Goal: Information Seeking & Learning: Learn about a topic

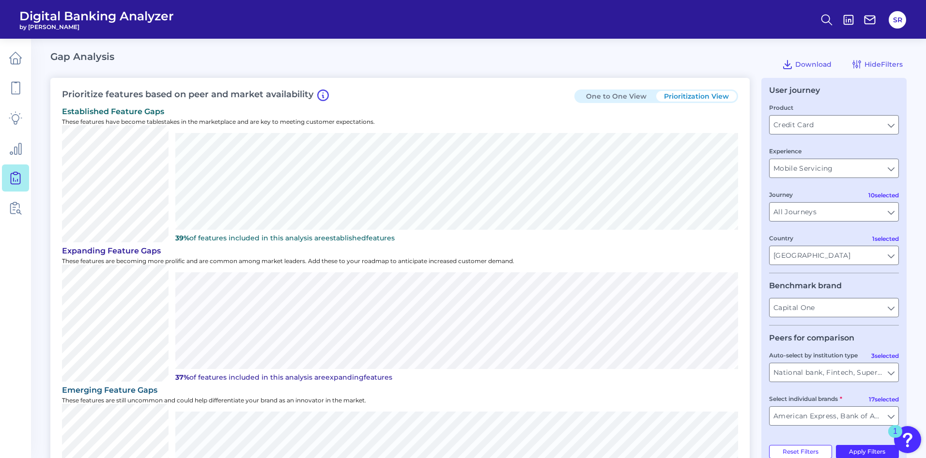
scroll to position [172, 0]
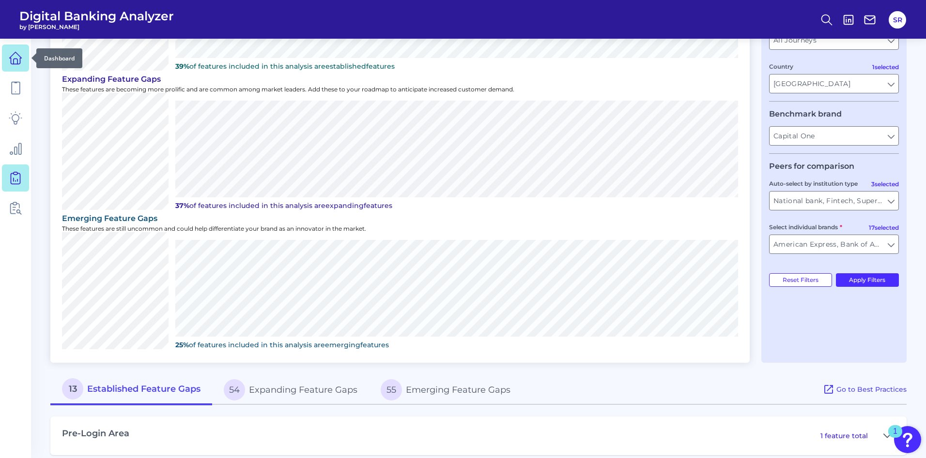
click at [16, 60] on icon at bounding box center [16, 58] width 14 height 14
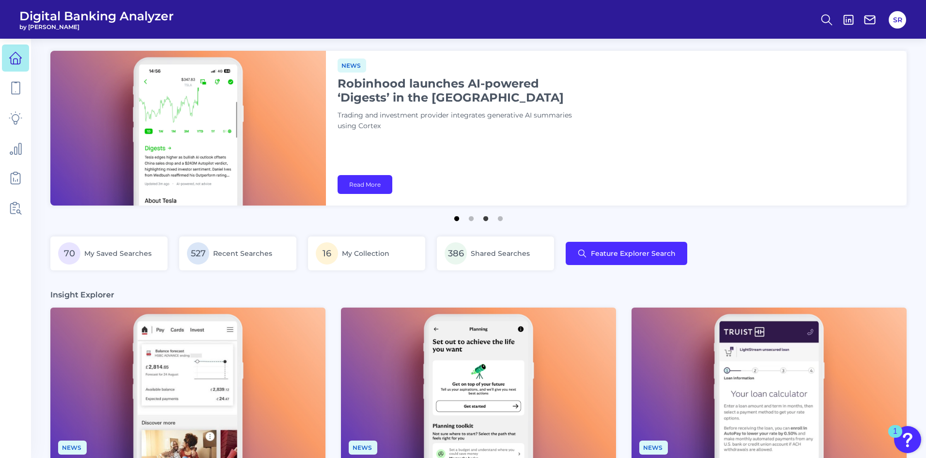
click at [456, 221] on button "1" at bounding box center [457, 217] width 10 height 10
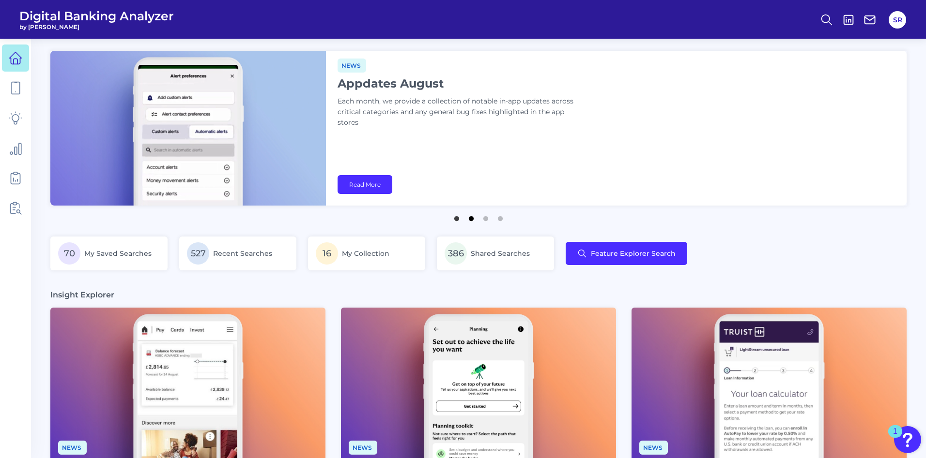
click at [471, 221] on button "2" at bounding box center [471, 217] width 10 height 10
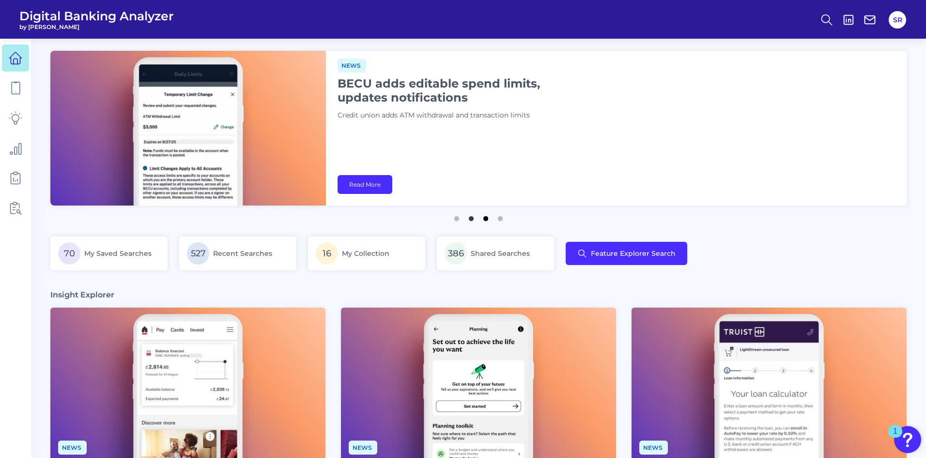
click at [485, 218] on button "3" at bounding box center [486, 217] width 10 height 10
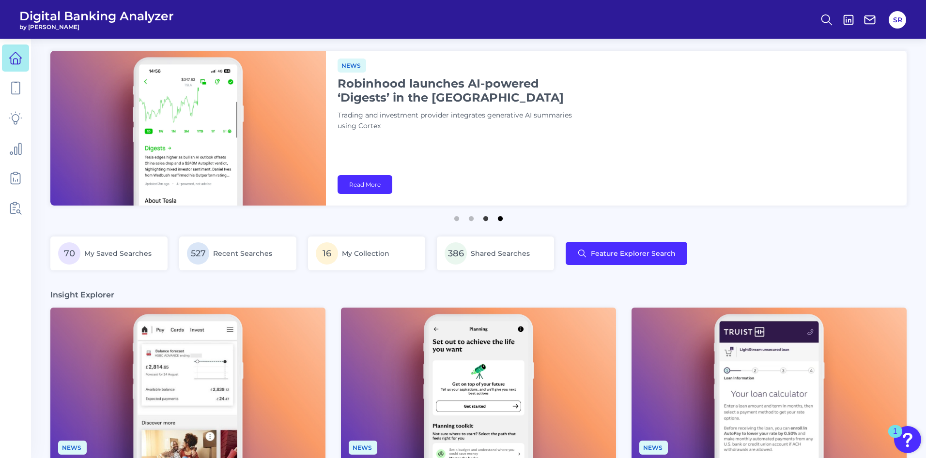
click at [500, 218] on button "4" at bounding box center [500, 217] width 10 height 10
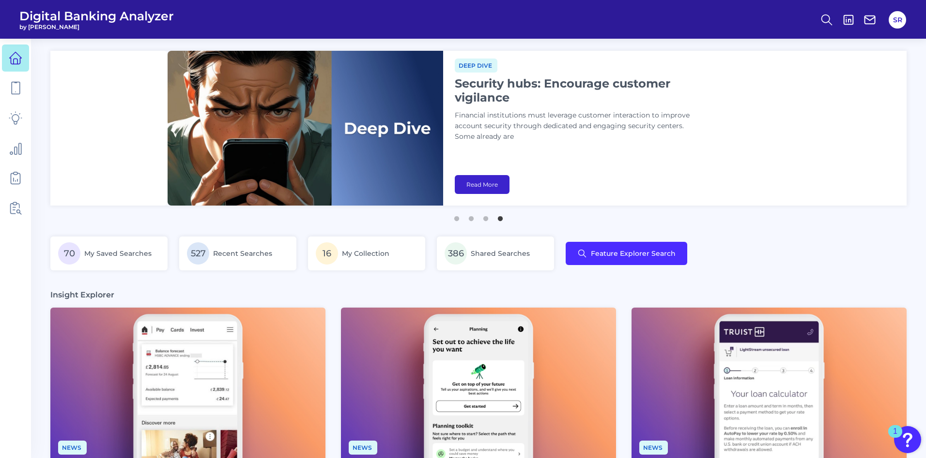
click at [491, 184] on link "Read More" at bounding box center [482, 184] width 55 height 19
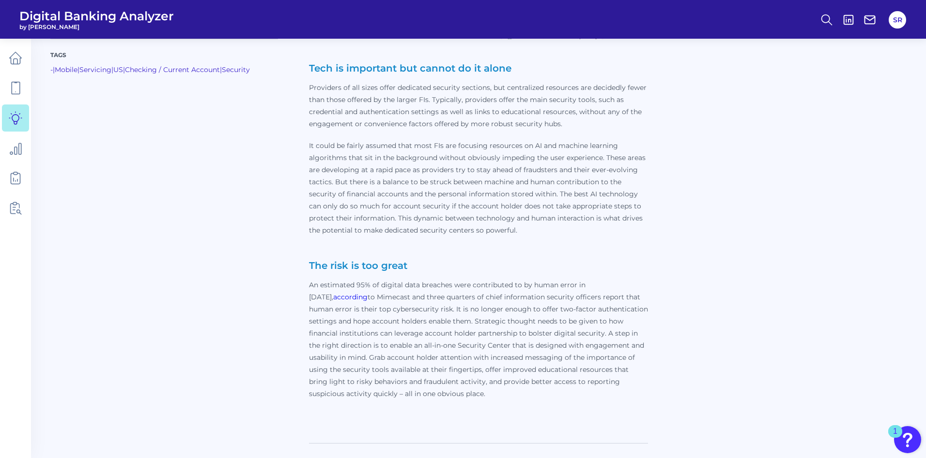
scroll to position [2759, 0]
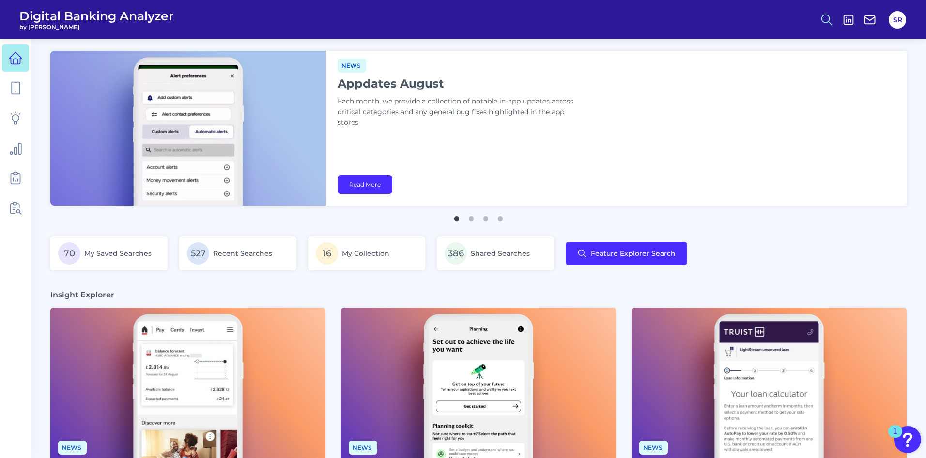
click at [825, 22] on circle at bounding box center [825, 19] width 8 height 8
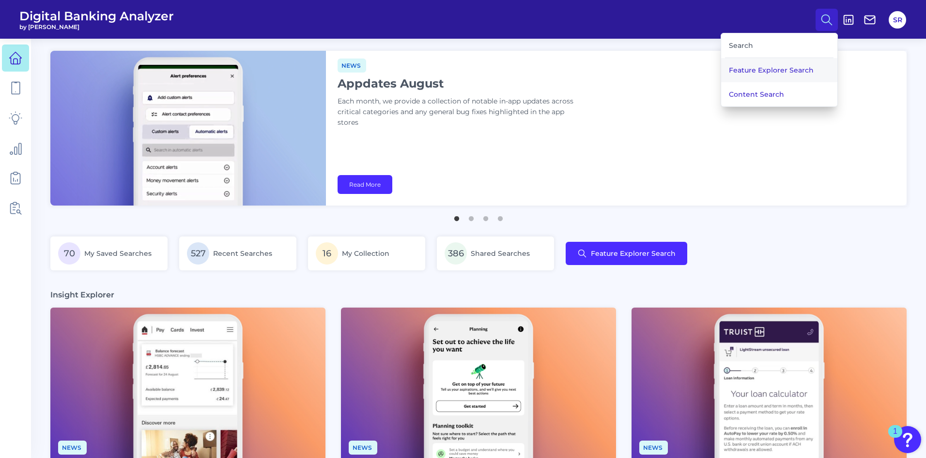
click at [780, 69] on button "Feature Explorer Search" at bounding box center [779, 70] width 116 height 24
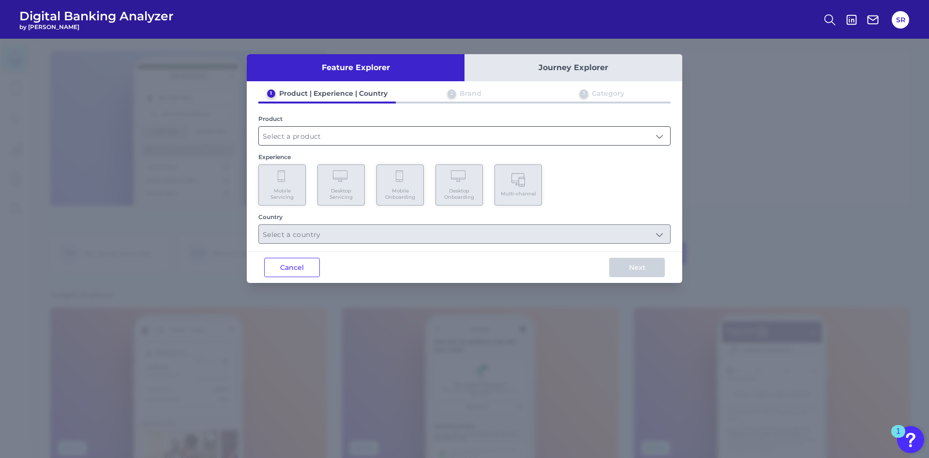
click at [597, 135] on input "text" at bounding box center [464, 136] width 411 height 18
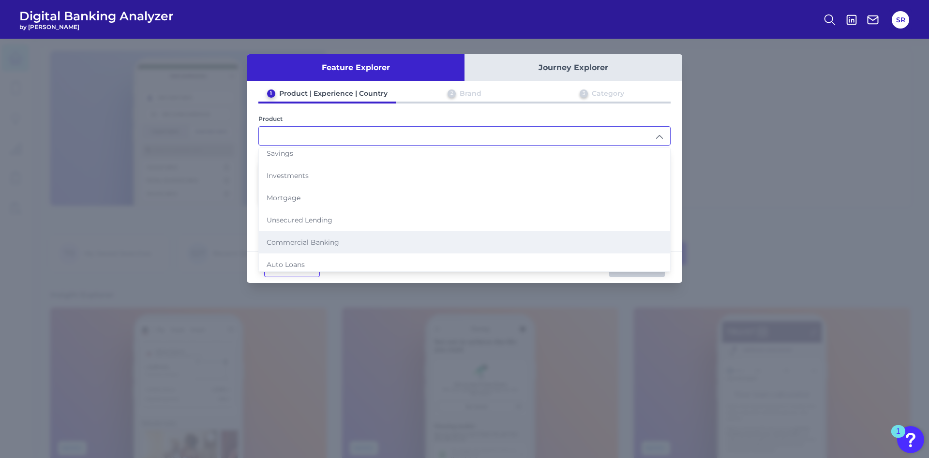
scroll to position [99, 0]
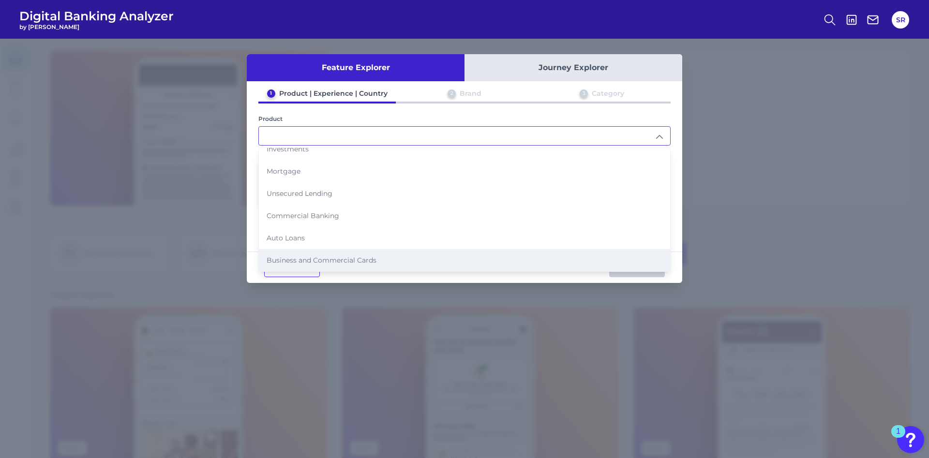
click at [409, 262] on li "Business and Commercial Cards" at bounding box center [464, 260] width 411 height 22
type input "Business and Commercial Cards"
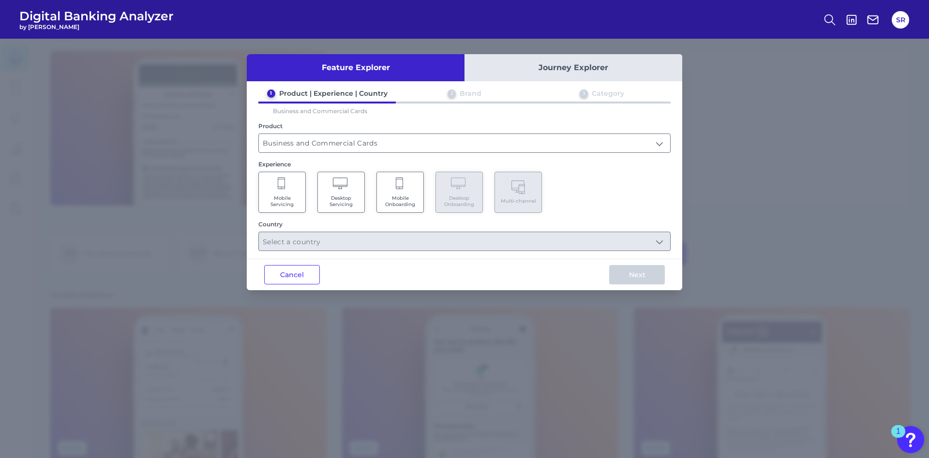
click at [403, 188] on icon at bounding box center [400, 185] width 9 height 14
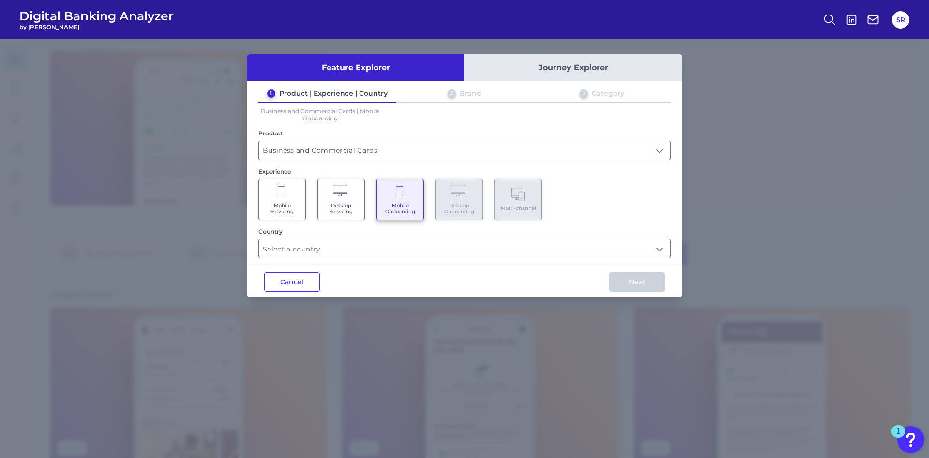
click at [339, 197] on icon at bounding box center [341, 192] width 17 height 14
click at [342, 250] on input "text" at bounding box center [464, 249] width 411 height 18
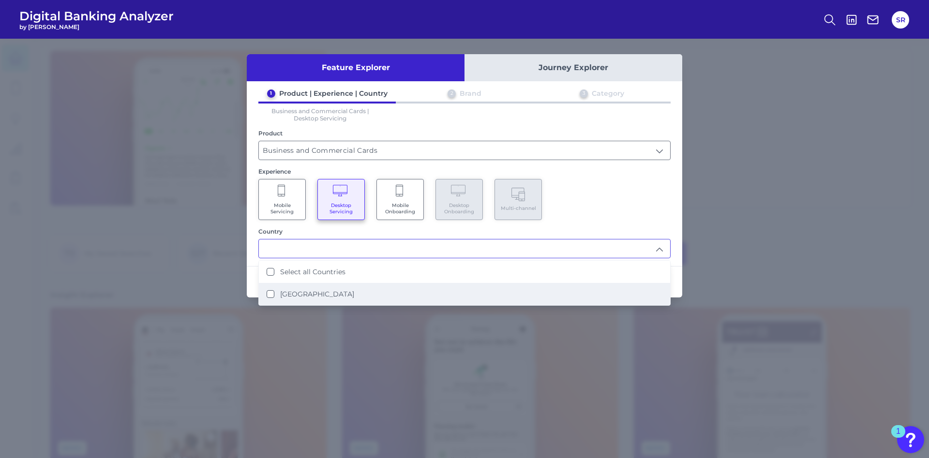
click at [283, 295] on label "[GEOGRAPHIC_DATA]" at bounding box center [317, 294] width 74 height 9
type input "Select all Countries"
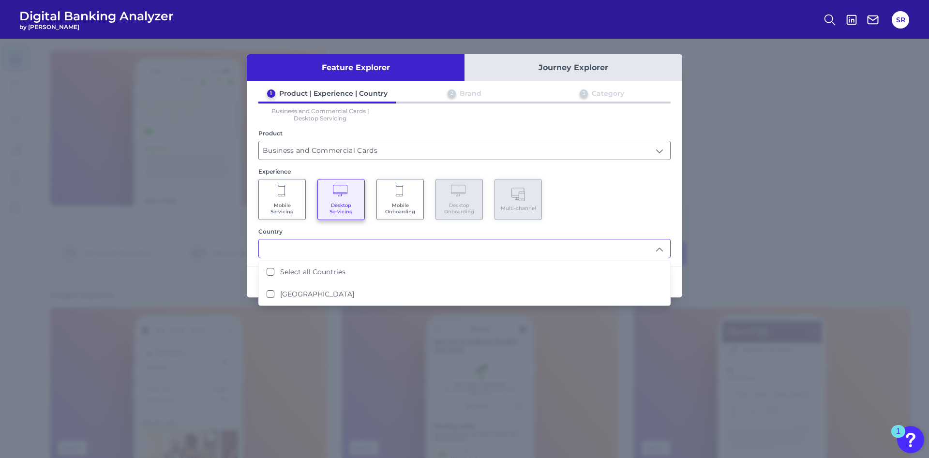
scroll to position [0, 0]
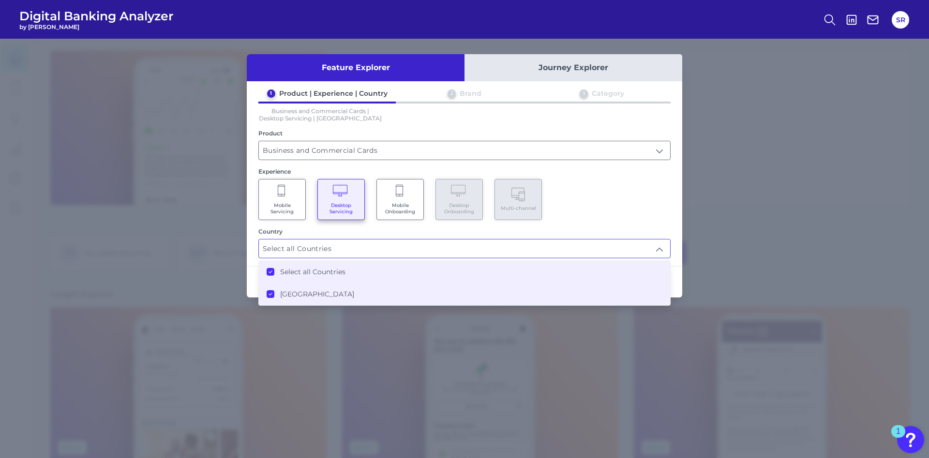
click at [574, 203] on div "Mobile Servicing Desktop Servicing Mobile Onboarding Desktop Onboarding Multi-c…" at bounding box center [464, 199] width 412 height 41
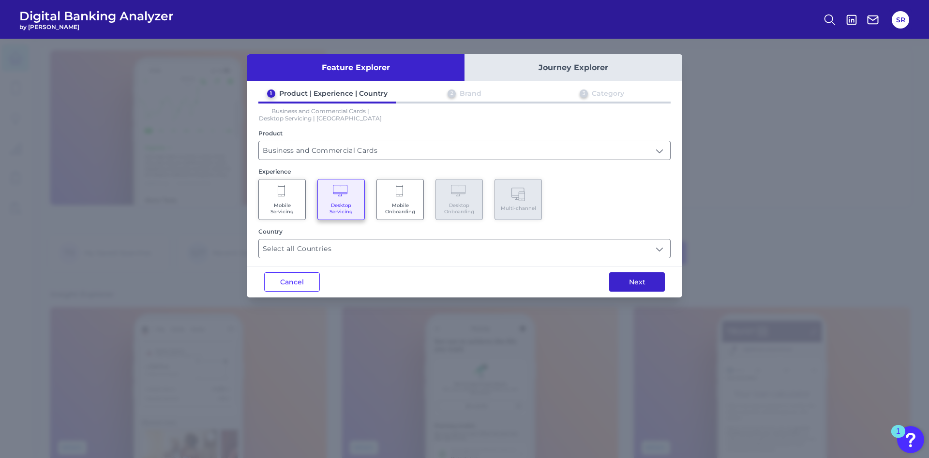
click at [637, 283] on button "Next" at bounding box center [637, 282] width 56 height 19
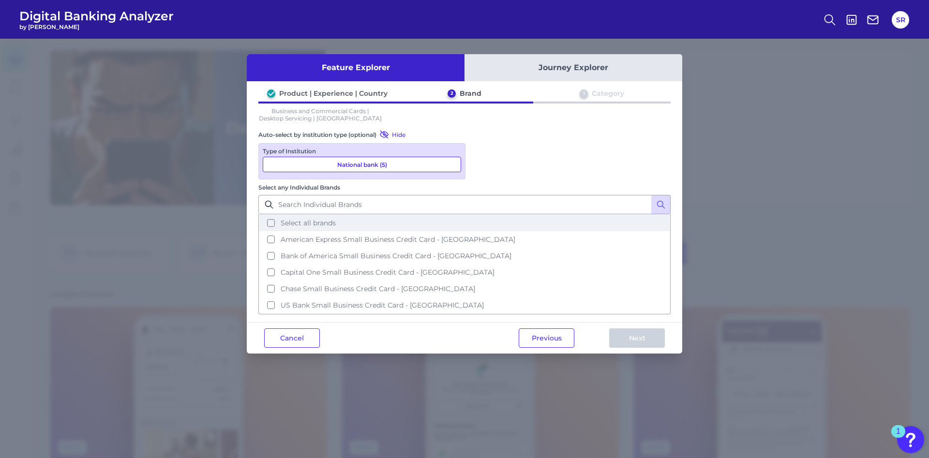
click at [482, 215] on button "Select all brands" at bounding box center [464, 223] width 410 height 16
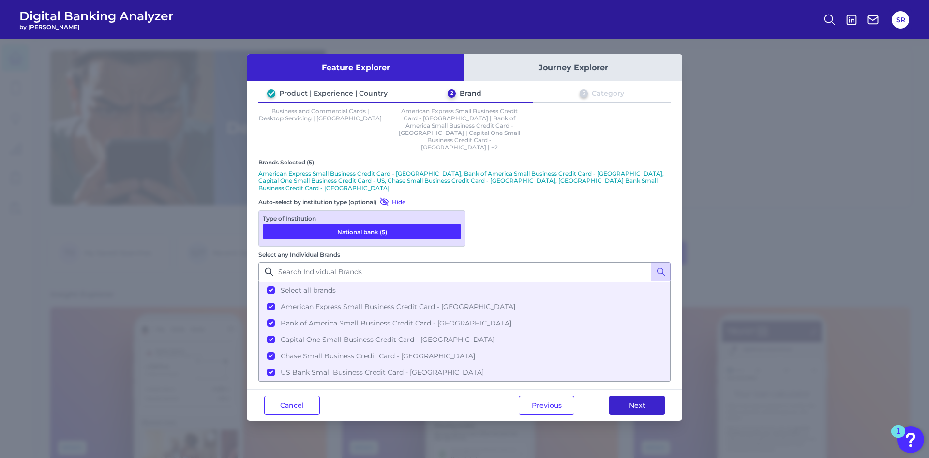
drag, startPoint x: 641, startPoint y: 331, endPoint x: 657, endPoint y: 328, distance: 16.2
click at [642, 396] on button "Next" at bounding box center [637, 405] width 56 height 19
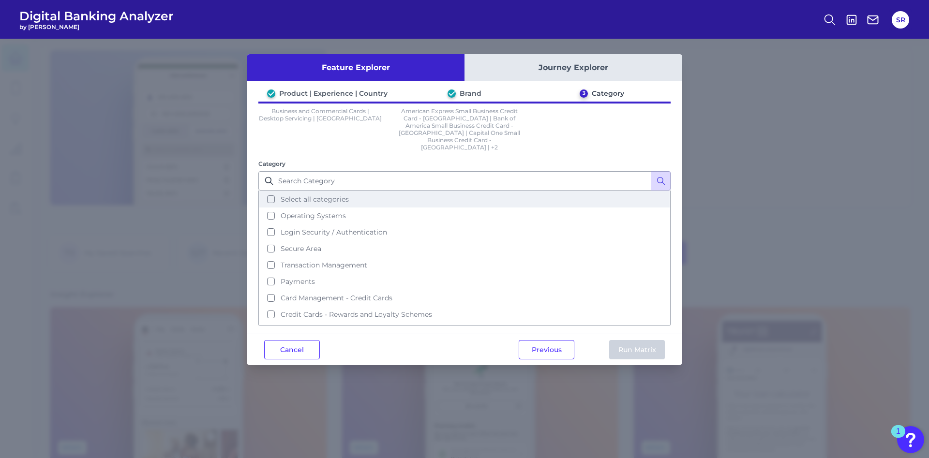
click at [270, 191] on button "Select all categories" at bounding box center [464, 199] width 410 height 16
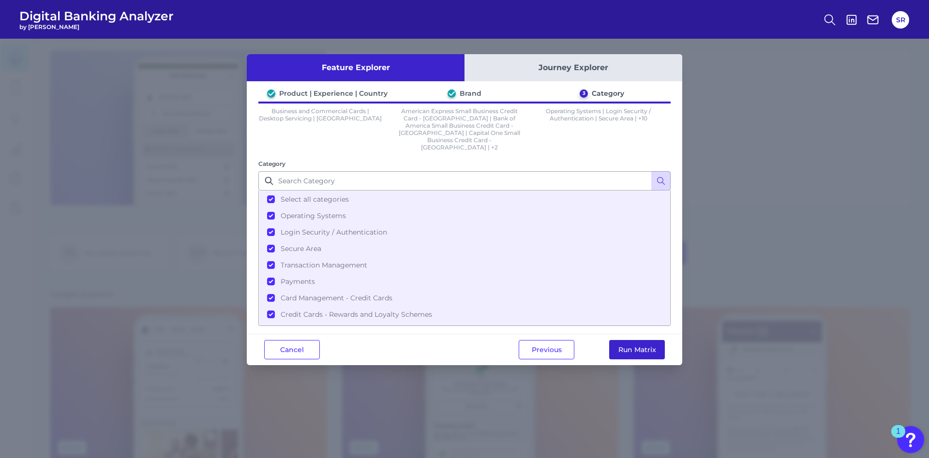
click at [633, 340] on button "Run Matrix" at bounding box center [637, 349] width 56 height 19
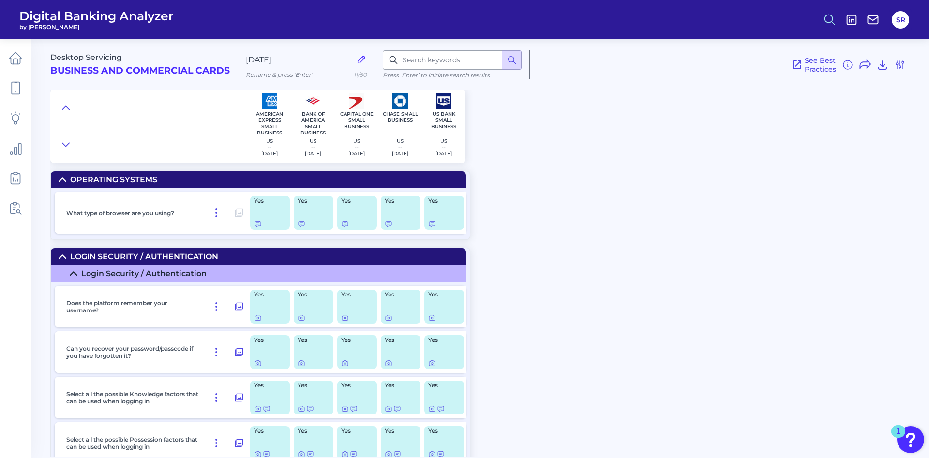
click at [833, 20] on icon at bounding box center [830, 20] width 14 height 14
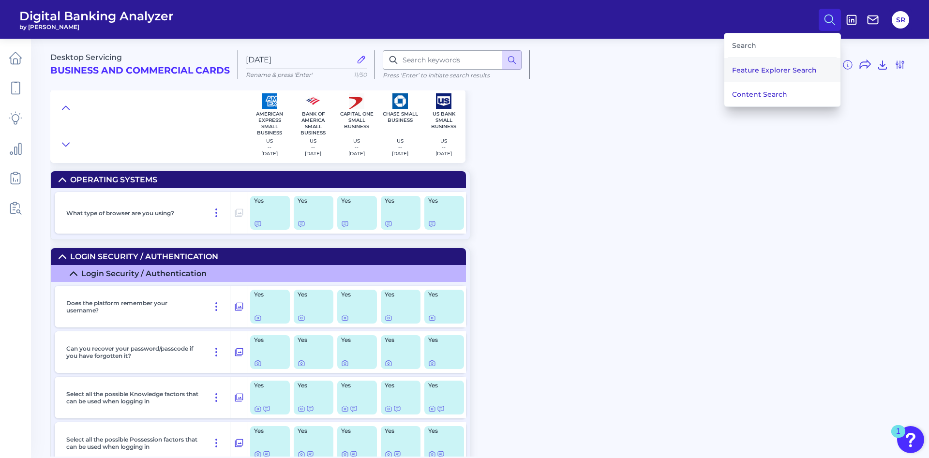
click at [781, 71] on button "Feature Explorer Search" at bounding box center [783, 70] width 116 height 24
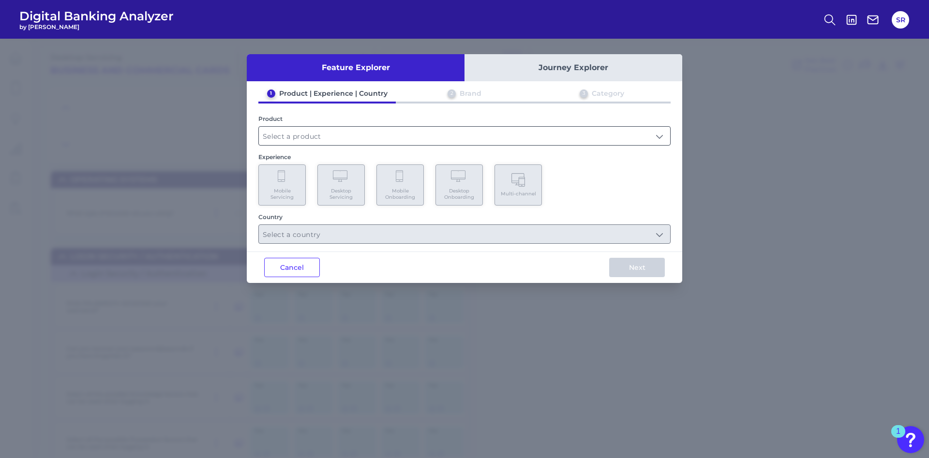
click at [430, 132] on input "text" at bounding box center [464, 136] width 411 height 18
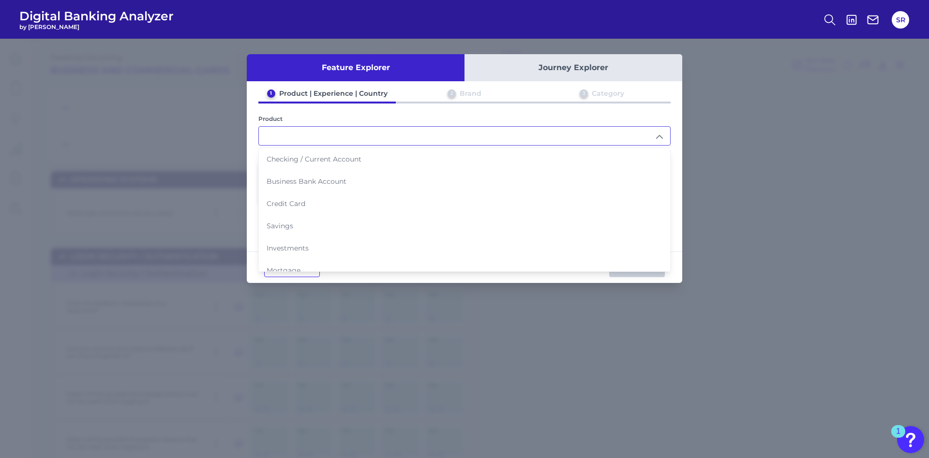
click at [337, 159] on span "Checking / Current Account" at bounding box center [314, 159] width 95 height 9
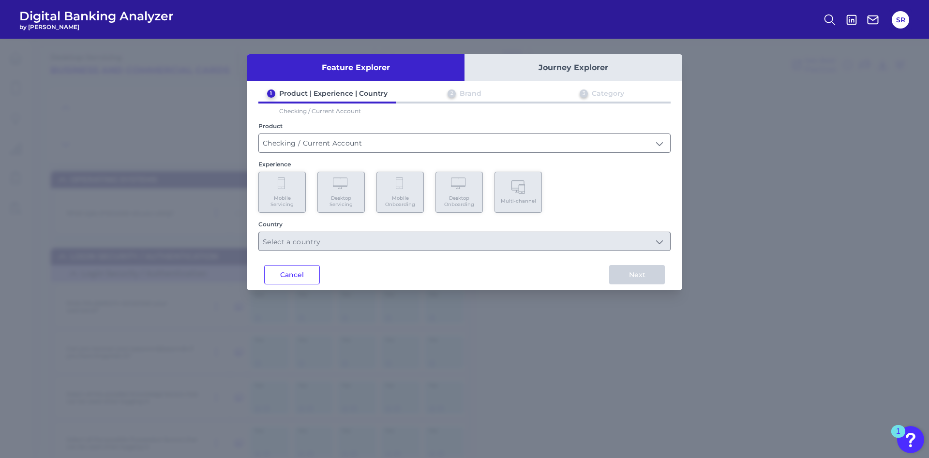
type input "Checking / Current Account"
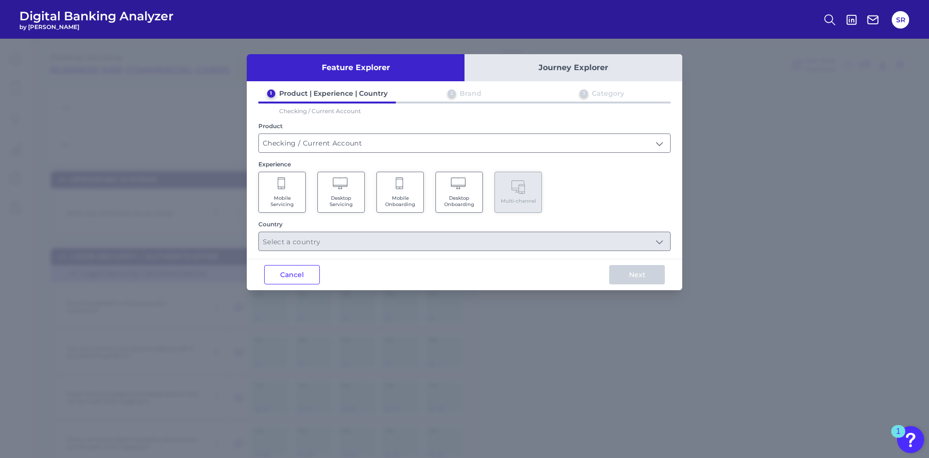
click at [418, 192] on Onboarding "Mobile Onboarding" at bounding box center [400, 192] width 47 height 41
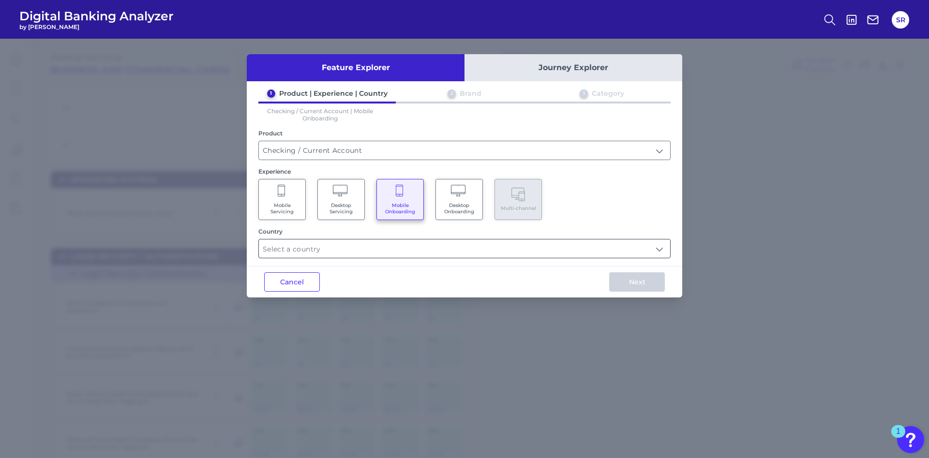
click at [529, 248] on input "text" at bounding box center [464, 249] width 411 height 18
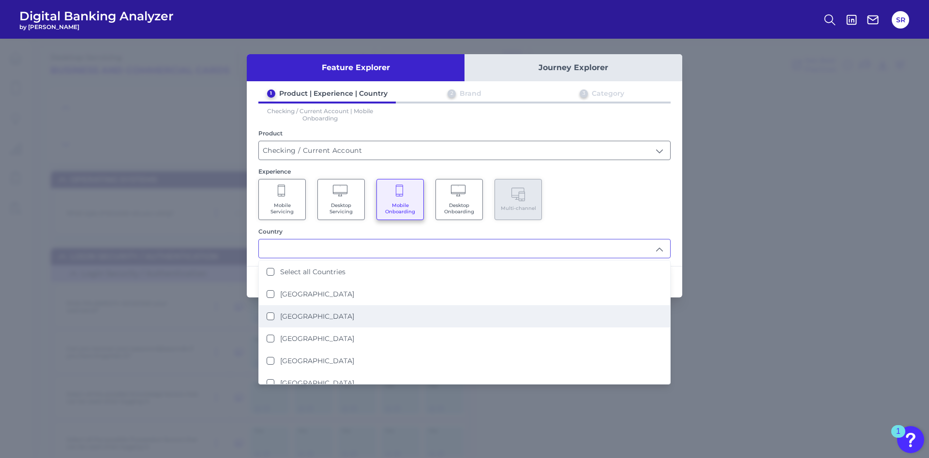
click at [333, 321] on li "[GEOGRAPHIC_DATA]" at bounding box center [464, 316] width 411 height 22
type input "[GEOGRAPHIC_DATA]"
click at [606, 203] on div "Mobile Servicing Desktop Servicing Mobile Onboarding Desktop Onboarding Multi-c…" at bounding box center [464, 199] width 412 height 41
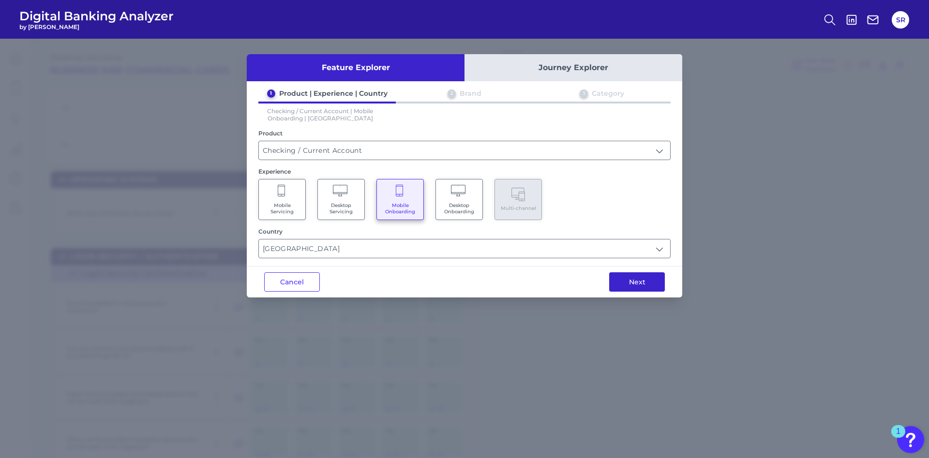
click at [632, 289] on button "Next" at bounding box center [637, 282] width 56 height 19
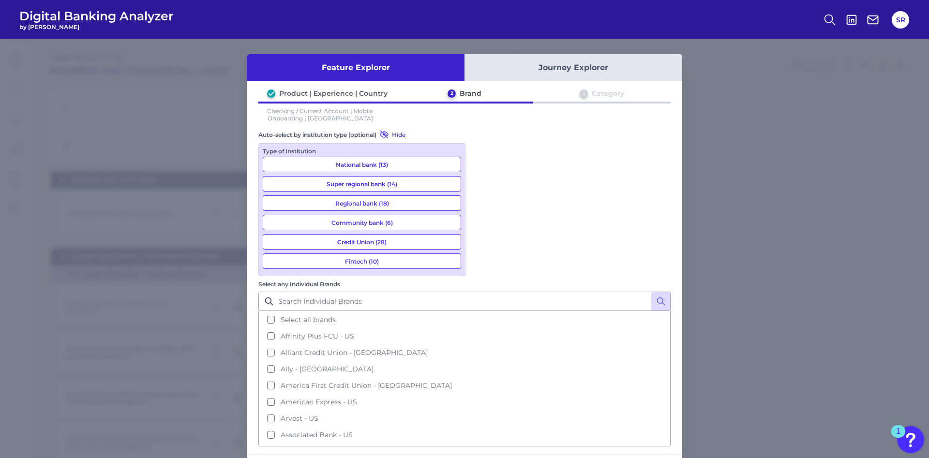
click at [411, 166] on button "National bank (13)" at bounding box center [362, 164] width 198 height 15
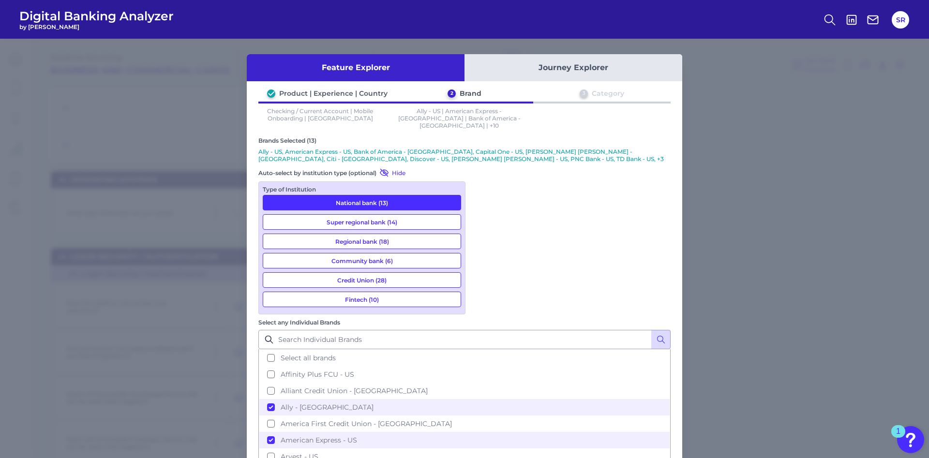
drag, startPoint x: 353, startPoint y: 215, endPoint x: 361, endPoint y: 215, distance: 8.2
click at [358, 215] on button "Super regional bank (14)" at bounding box center [362, 221] width 198 height 15
drag, startPoint x: 396, startPoint y: 289, endPoint x: 404, endPoint y: 288, distance: 7.8
click at [398, 292] on button "Fintech (10)" at bounding box center [362, 299] width 198 height 15
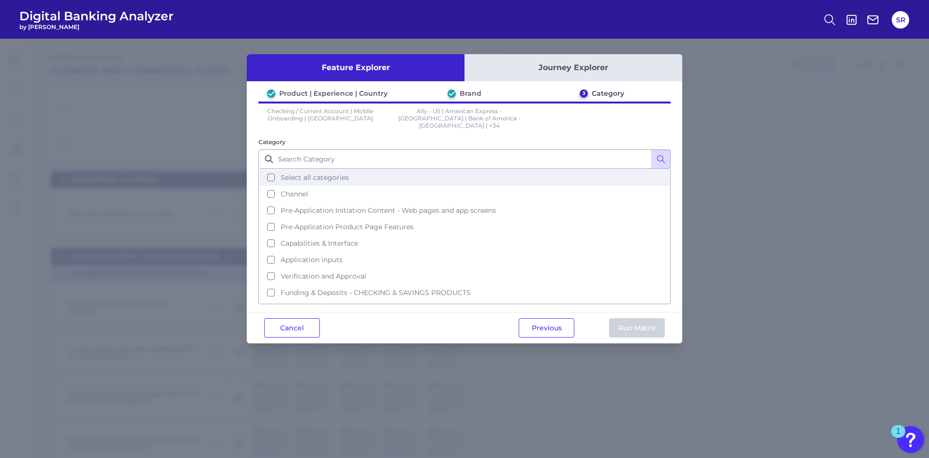
click at [275, 171] on button "Select all categories" at bounding box center [464, 177] width 410 height 16
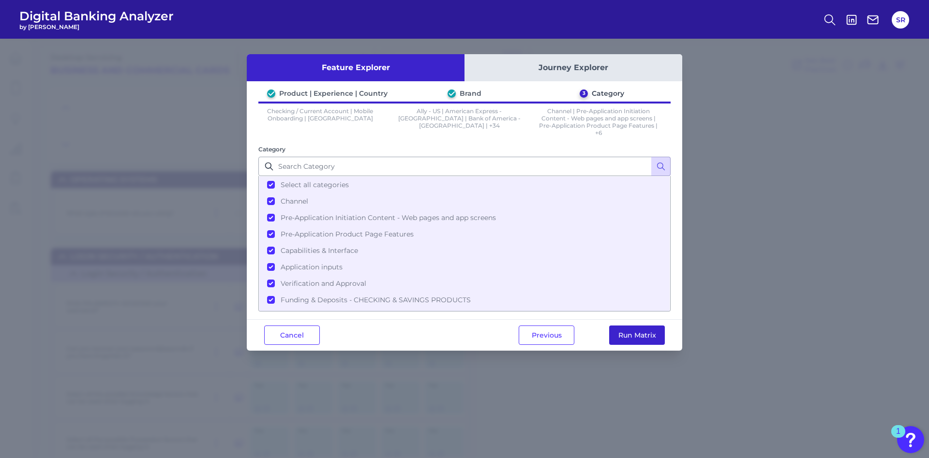
click at [636, 335] on button "Run Matrix" at bounding box center [637, 335] width 56 height 19
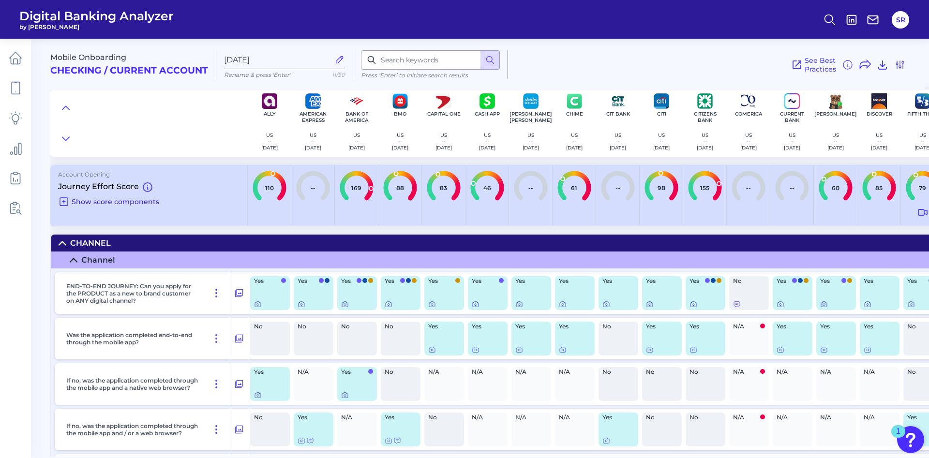
click at [62, 201] on icon at bounding box center [64, 202] width 12 height 12
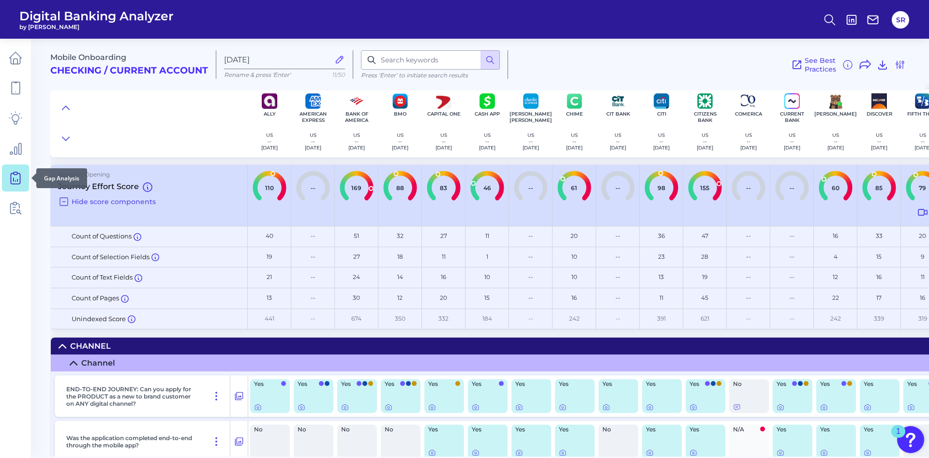
click at [16, 177] on icon at bounding box center [16, 178] width 14 height 14
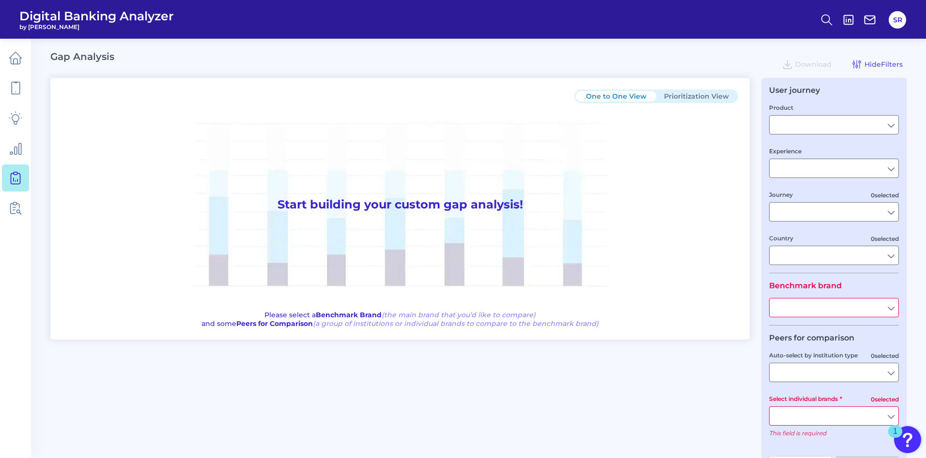
type input "Checking / Current Account"
type input "Mobile Servicing"
type input "Pre-Login Area, New Customer Onboarding, Login & Authentication, Accounts and t…"
type input "[GEOGRAPHIC_DATA]"
type input "All Select individual brands"
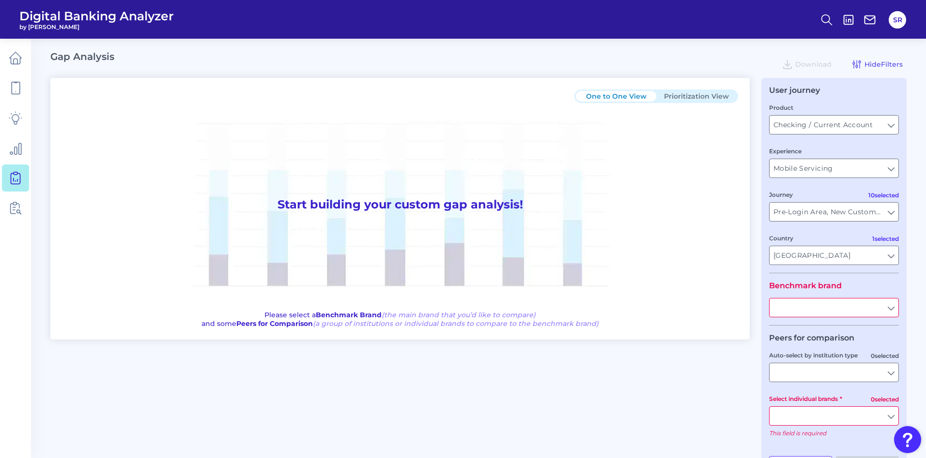
type input "All Journeys"
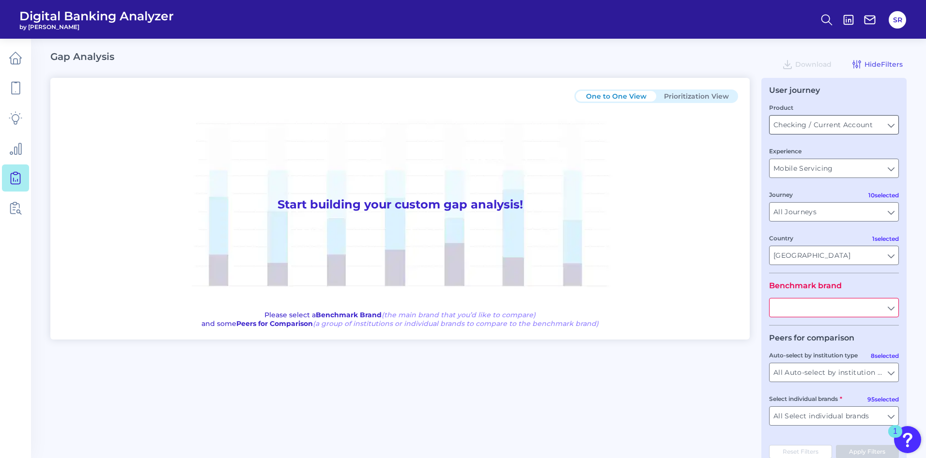
click at [887, 123] on input "Checking / Current Account" at bounding box center [833, 125] width 129 height 18
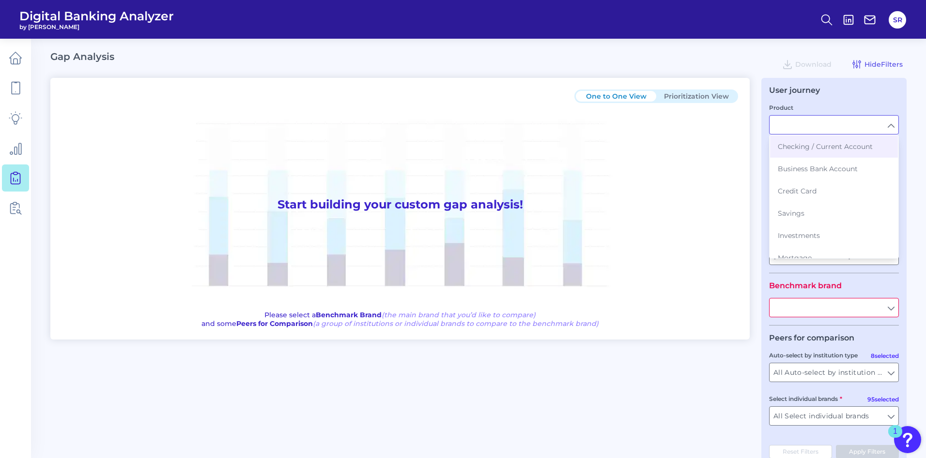
click at [901, 179] on div "User journey Product Checking / Current Account Business Bank Account Credit Ca…" at bounding box center [833, 272] width 145 height 389
type input "Checking / Current Account"
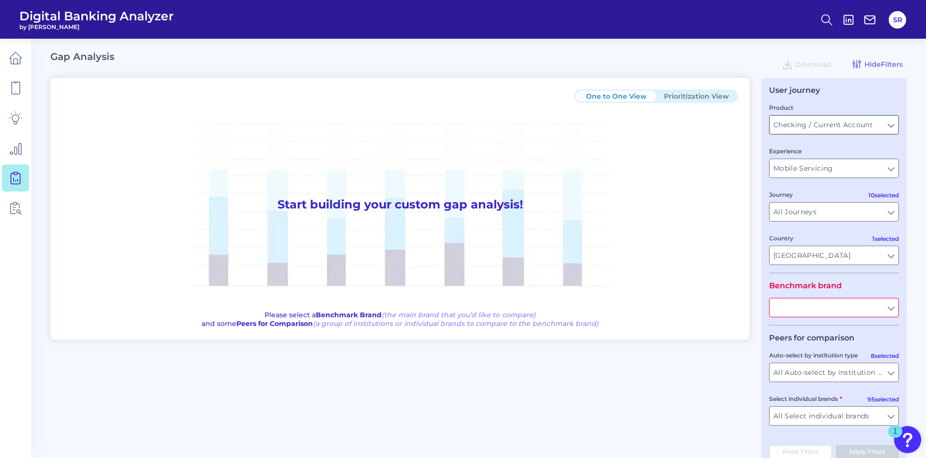
click at [893, 128] on input "Checking / Current Account" at bounding box center [833, 125] width 129 height 18
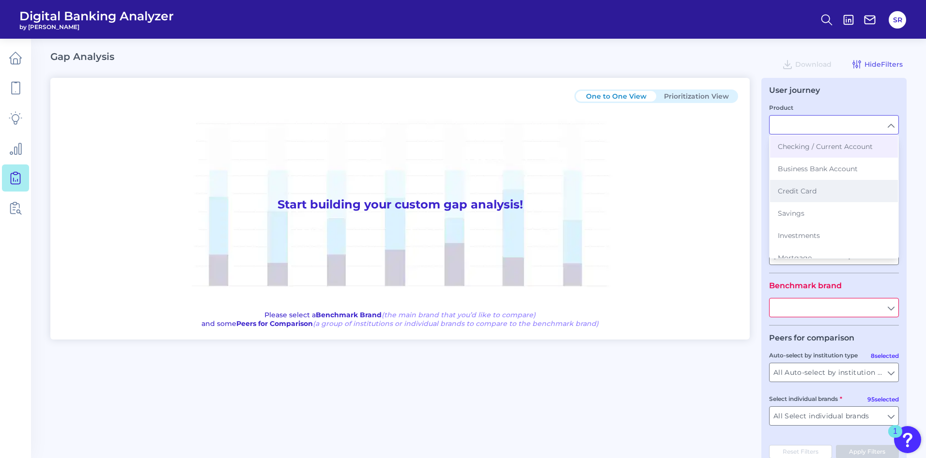
click at [847, 194] on button "Credit Card" at bounding box center [834, 191] width 128 height 22
type input "Credit Card"
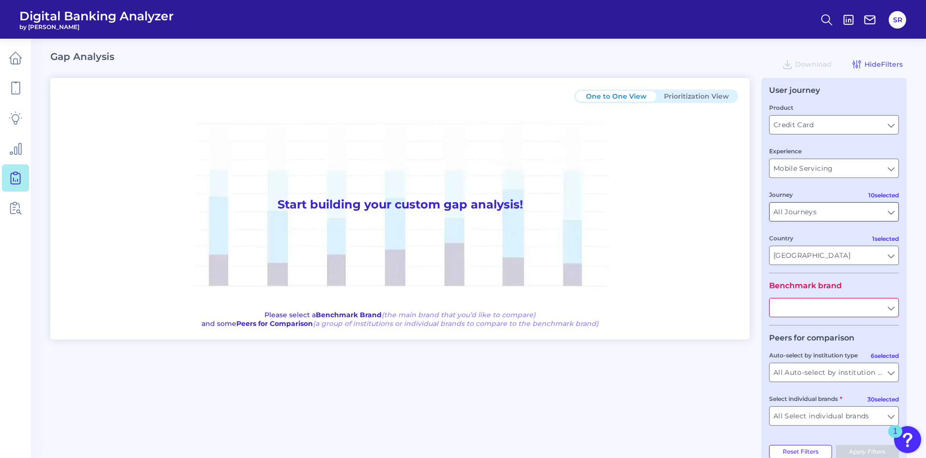
click at [890, 212] on input "All Journeys" at bounding box center [833, 212] width 129 height 18
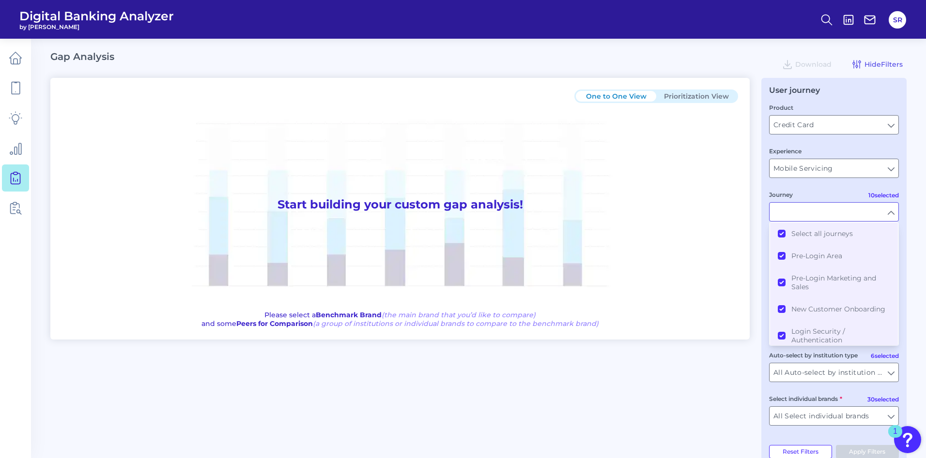
click at [890, 212] on input "Journey" at bounding box center [833, 212] width 129 height 18
type input "All Journeys"
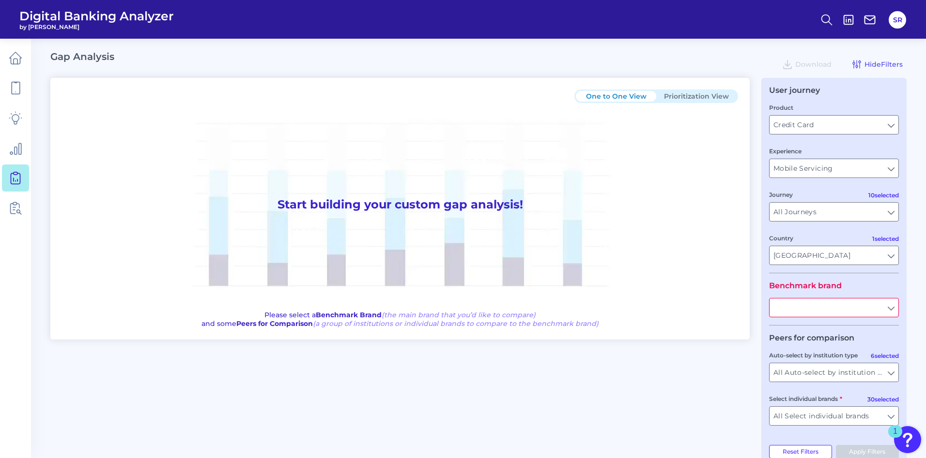
click at [889, 311] on input "text" at bounding box center [833, 308] width 129 height 18
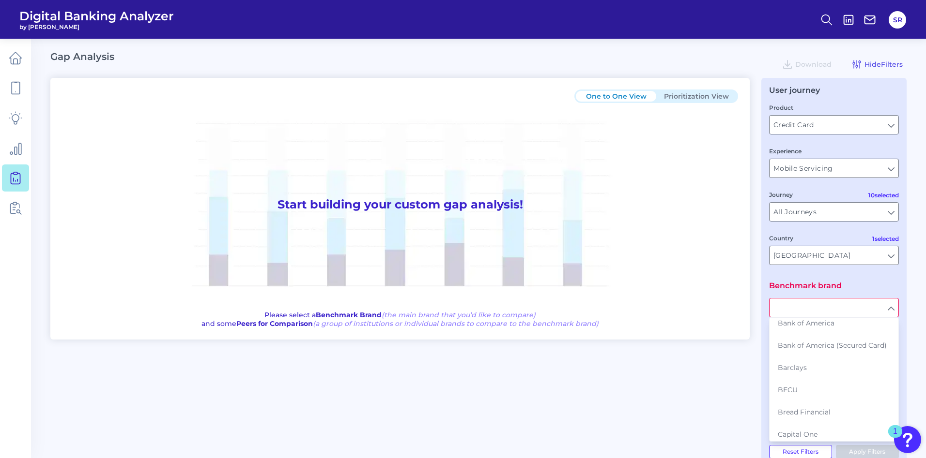
scroll to position [73, 0]
click at [825, 417] on button "Capital One" at bounding box center [834, 413] width 128 height 22
type input "Capital One"
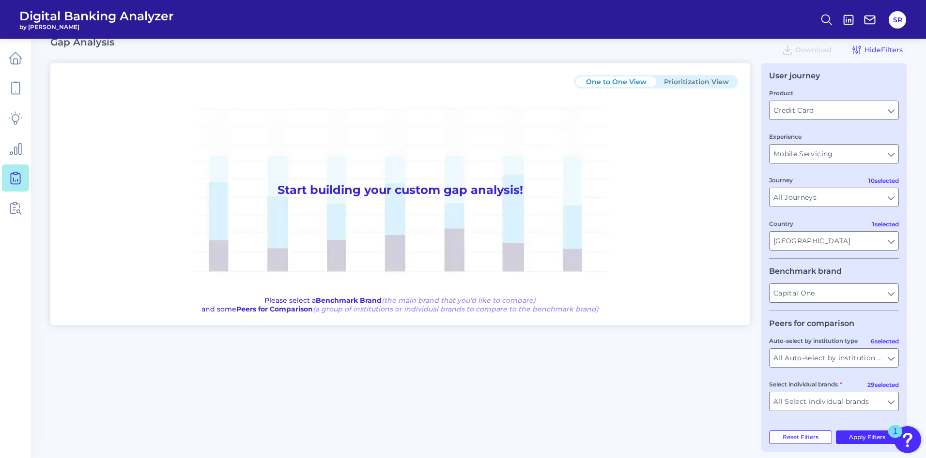
scroll to position [23, 0]
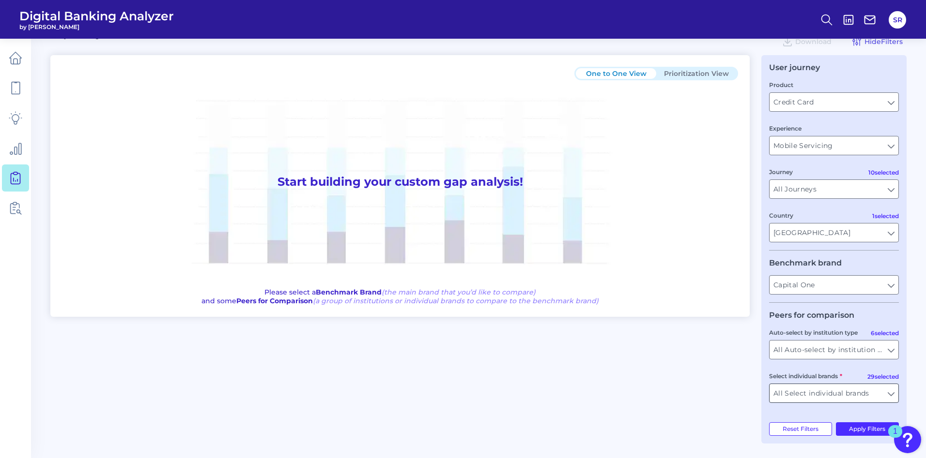
click at [893, 395] on input "All Select individual brands" at bounding box center [833, 393] width 129 height 18
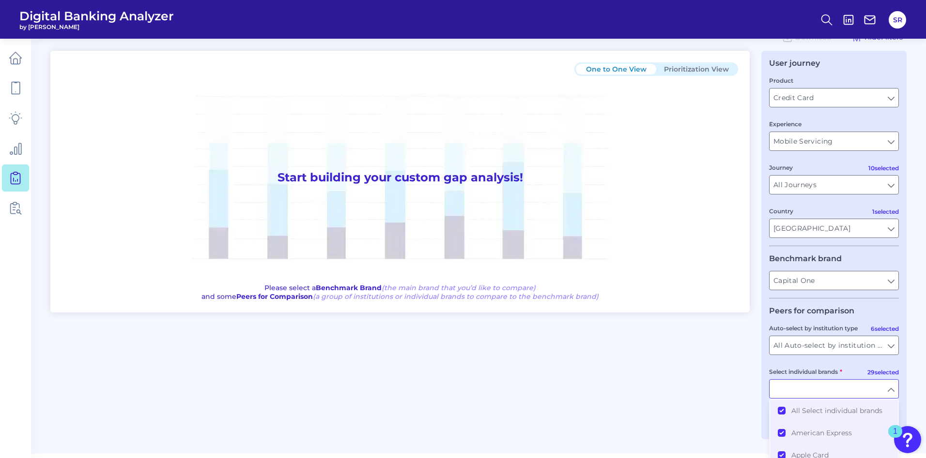
scroll to position [92, 0]
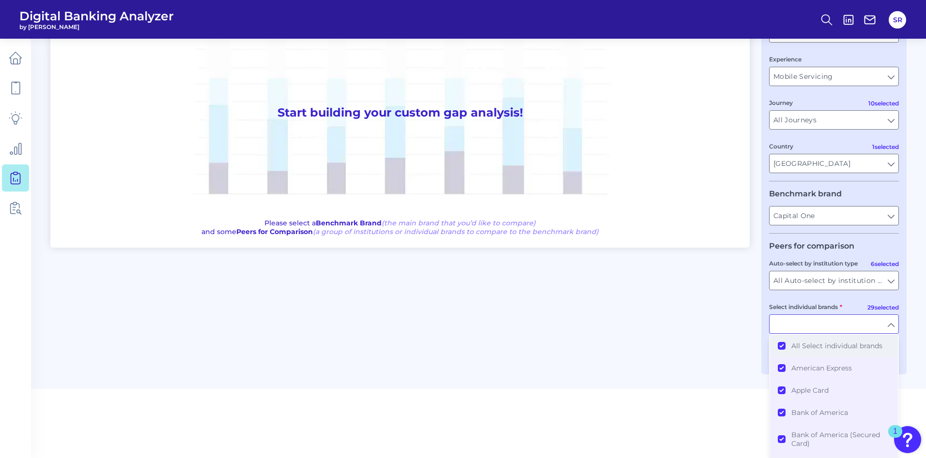
click at [782, 345] on button "All Select individual brands" at bounding box center [834, 346] width 128 height 22
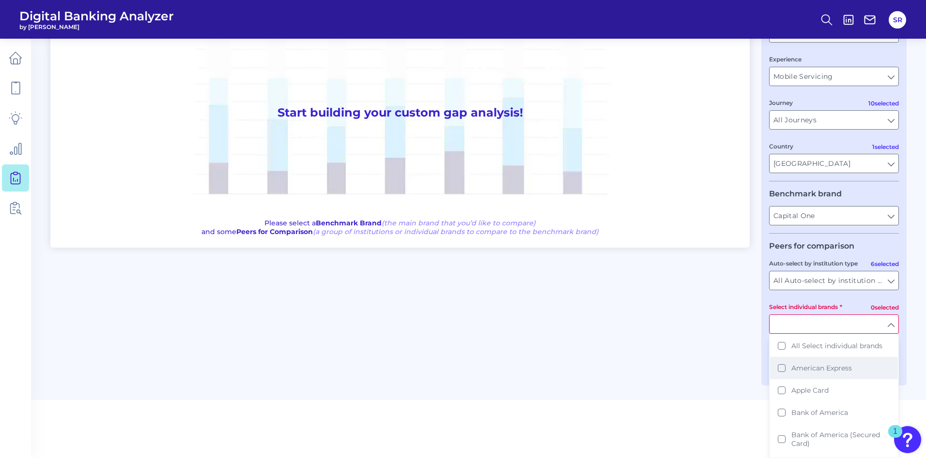
click at [784, 371] on button "American Express" at bounding box center [834, 368] width 128 height 22
click at [782, 395] on button "Apple Card" at bounding box center [834, 391] width 128 height 22
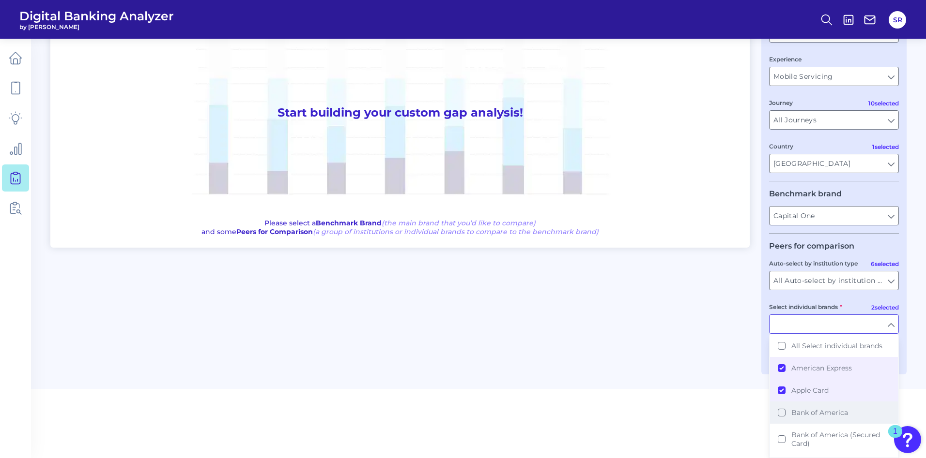
click at [785, 414] on button "Bank of America" at bounding box center [834, 413] width 128 height 22
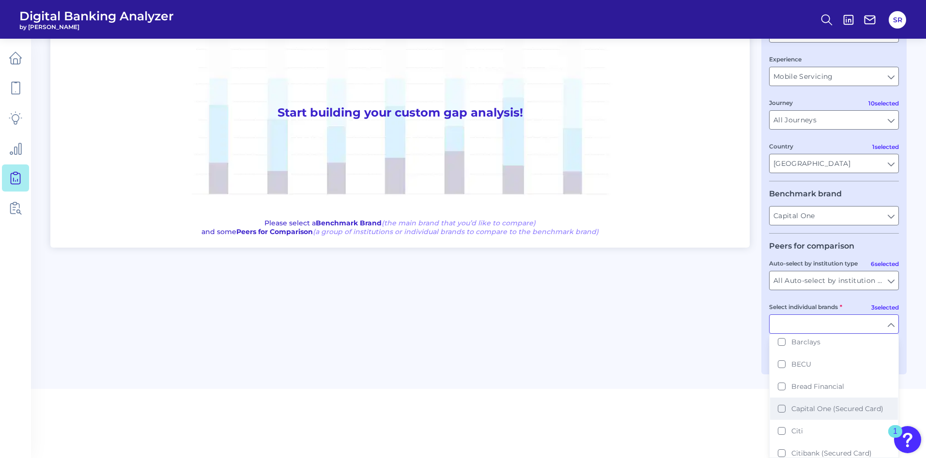
scroll to position [145, 0]
click at [785, 410] on button "Citi" at bounding box center [834, 410] width 128 height 22
click at [790, 406] on button "Discover" at bounding box center [834, 404] width 128 height 22
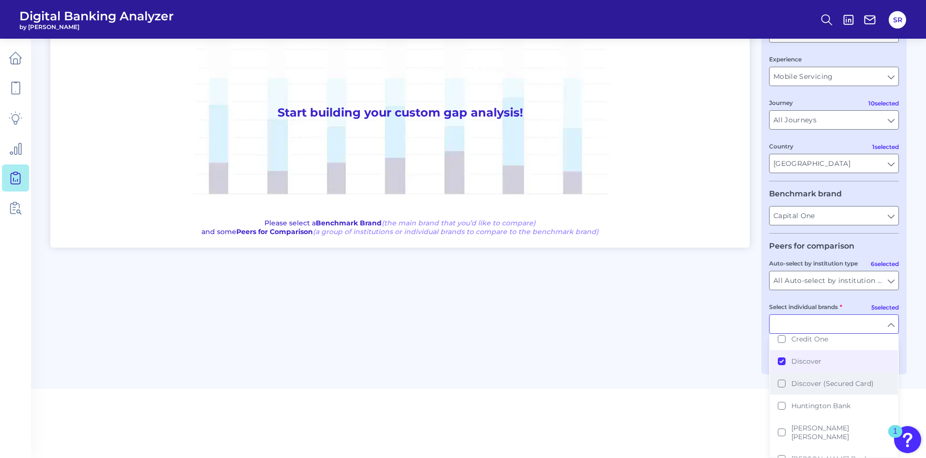
scroll to position [290, 0]
click at [781, 377] on button "Huntington Bank" at bounding box center [834, 376] width 128 height 22
click at [785, 376] on button "Huntington Bank" at bounding box center [834, 376] width 128 height 22
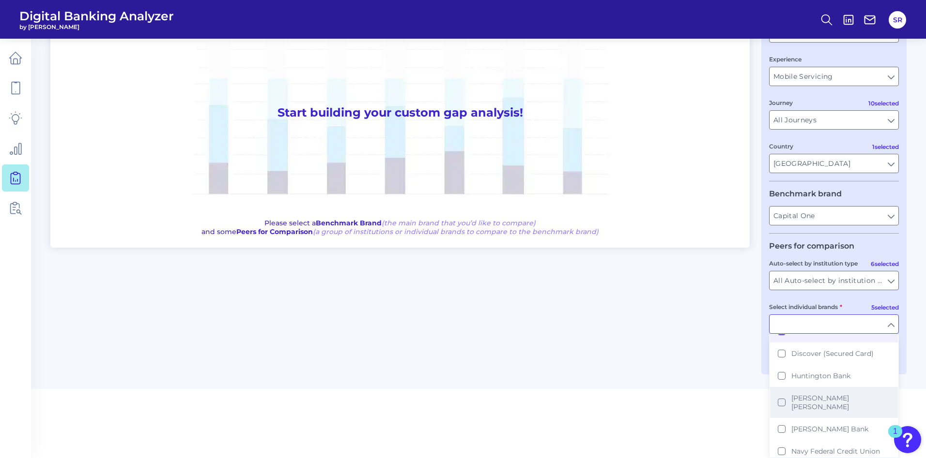
click at [786, 404] on button "[PERSON_NAME] [PERSON_NAME]" at bounding box center [834, 402] width 128 height 31
click at [787, 419] on button "PNC Bank" at bounding box center [834, 423] width 128 height 22
click at [790, 392] on button "SoFi" at bounding box center [834, 395] width 128 height 22
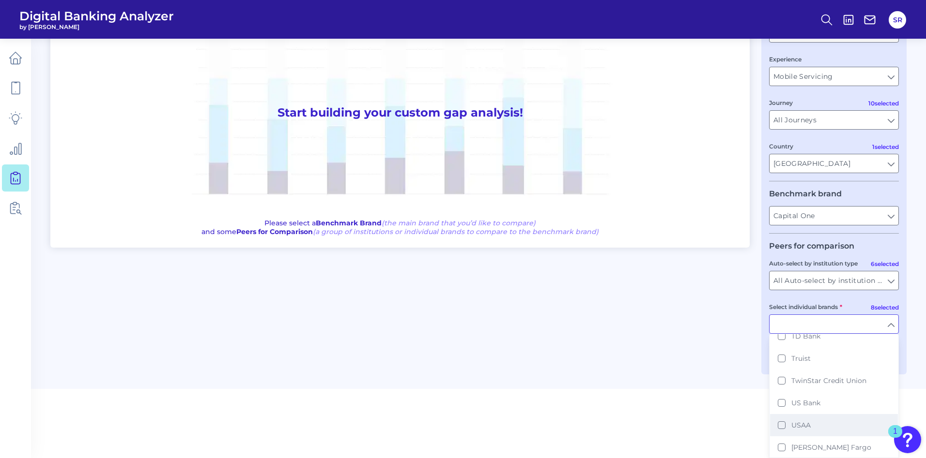
scroll to position [554, 0]
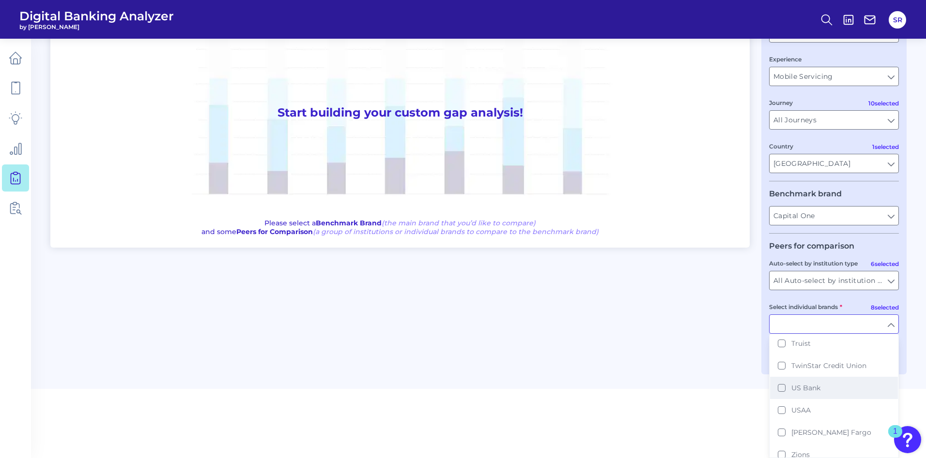
click at [787, 379] on button "US Bank" at bounding box center [834, 388] width 128 height 22
click at [788, 427] on button "[PERSON_NAME] Fargo" at bounding box center [834, 433] width 128 height 22
click at [907, 323] on main "Gap Analysis Download Hide Filters One to One View Prioritization View Start bu…" at bounding box center [463, 148] width 926 height 481
type input "American Express, Apple Card, Bank of America, Citi, Discover, [PERSON_NAME] [P…"
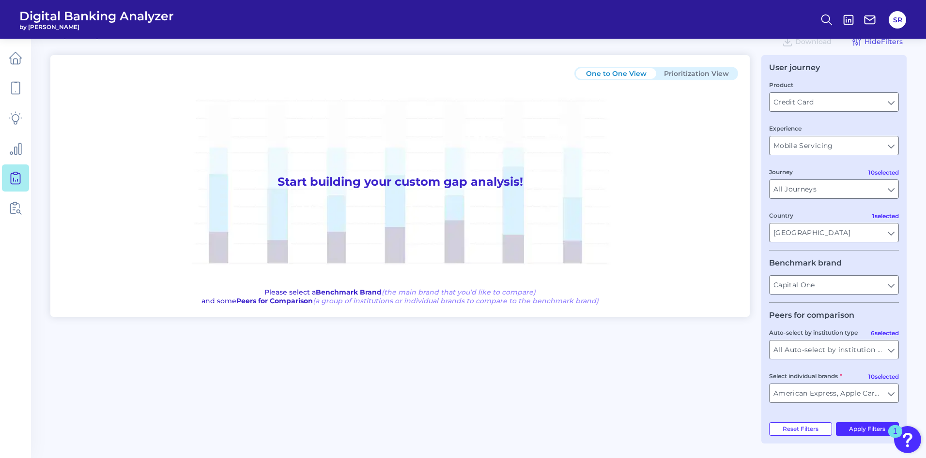
scroll to position [23, 0]
click at [870, 428] on button "Apply Filters" at bounding box center [867, 430] width 63 height 14
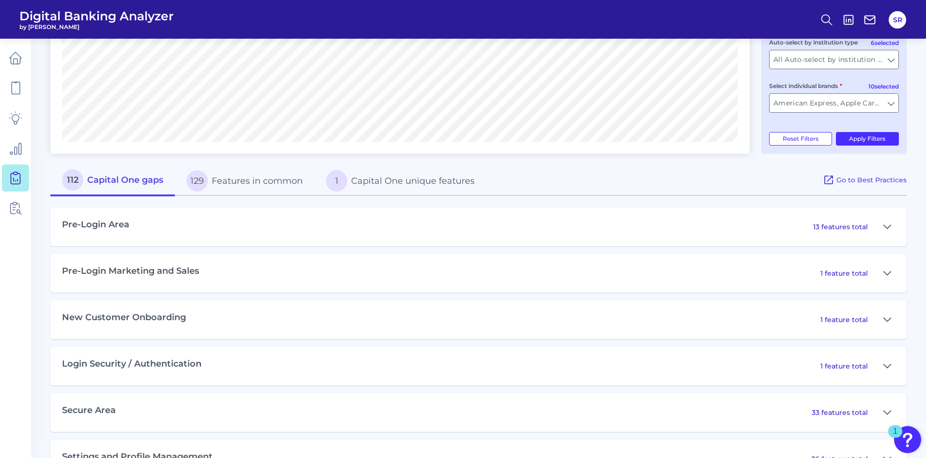
scroll to position [386, 0]
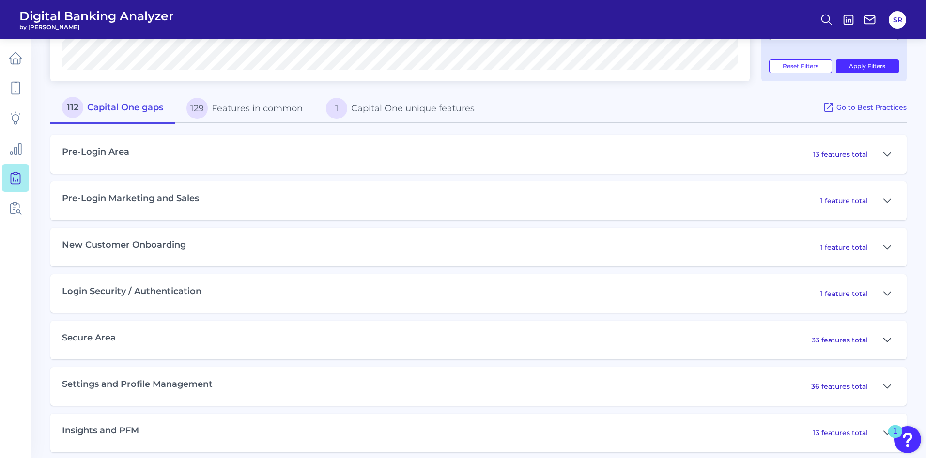
click at [890, 339] on button at bounding box center [886, 340] width 15 height 15
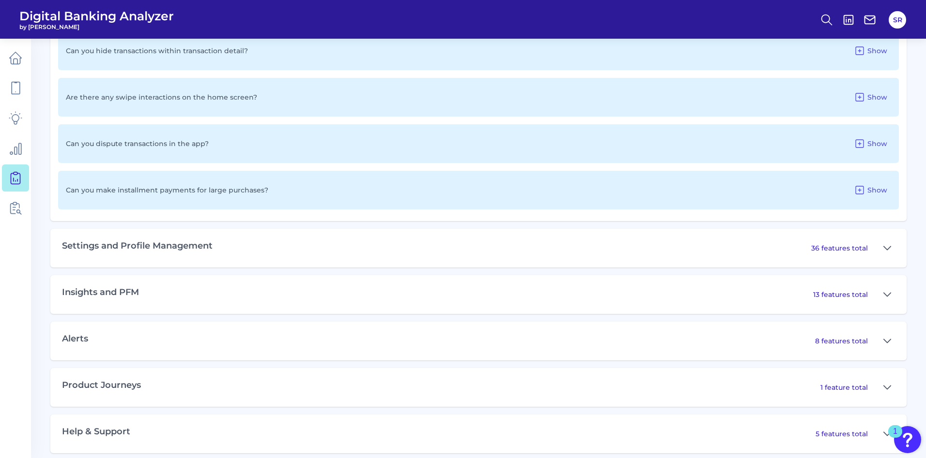
scroll to position [2083, 0]
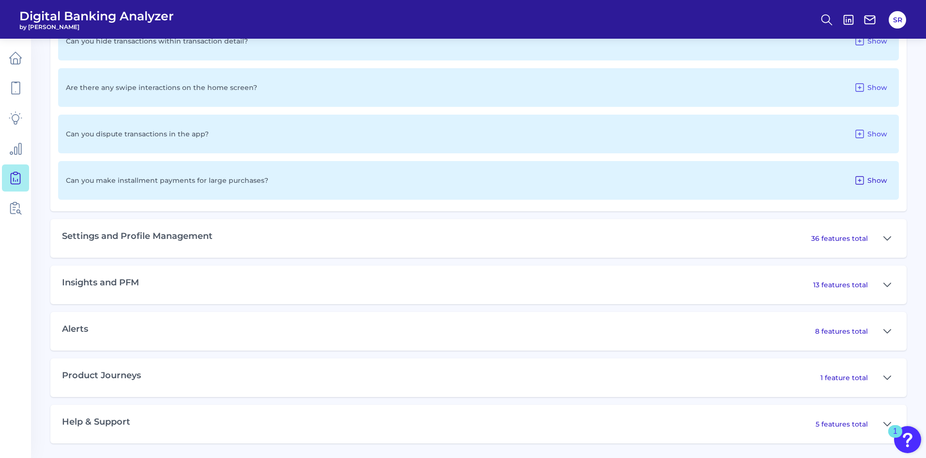
click at [860, 178] on icon at bounding box center [859, 181] width 12 height 12
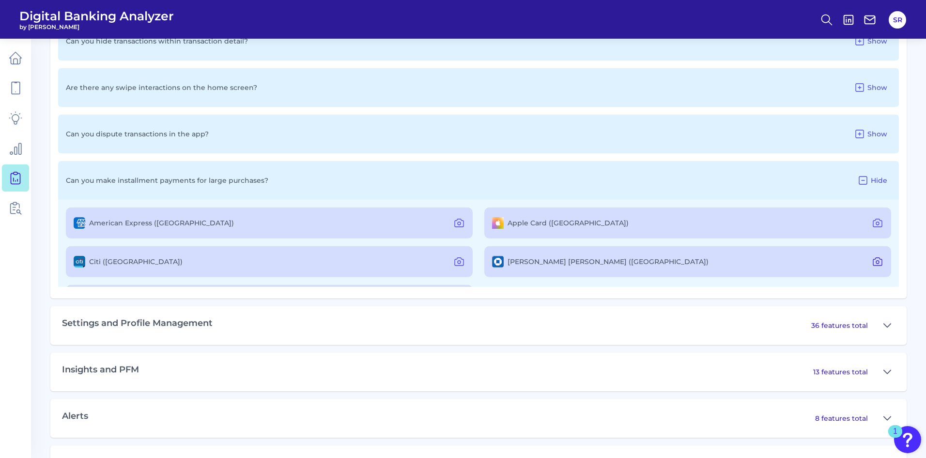
click at [875, 260] on icon at bounding box center [877, 262] width 12 height 12
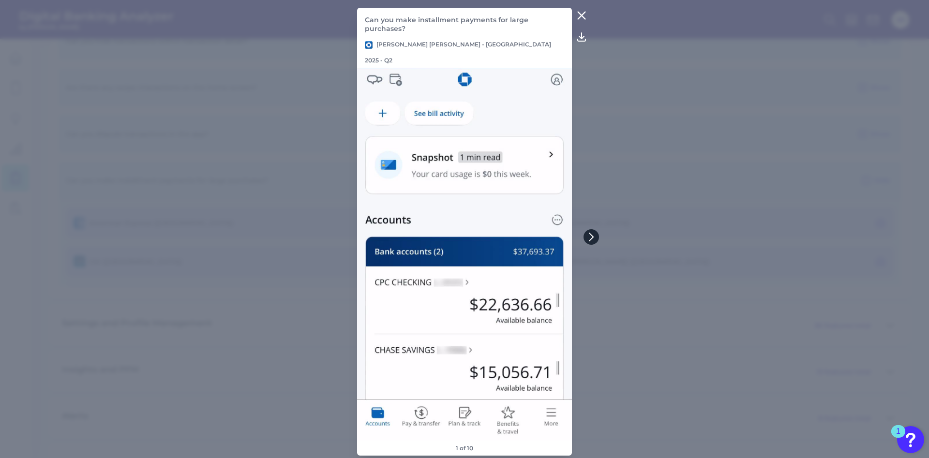
click at [592, 236] on icon at bounding box center [591, 237] width 9 height 9
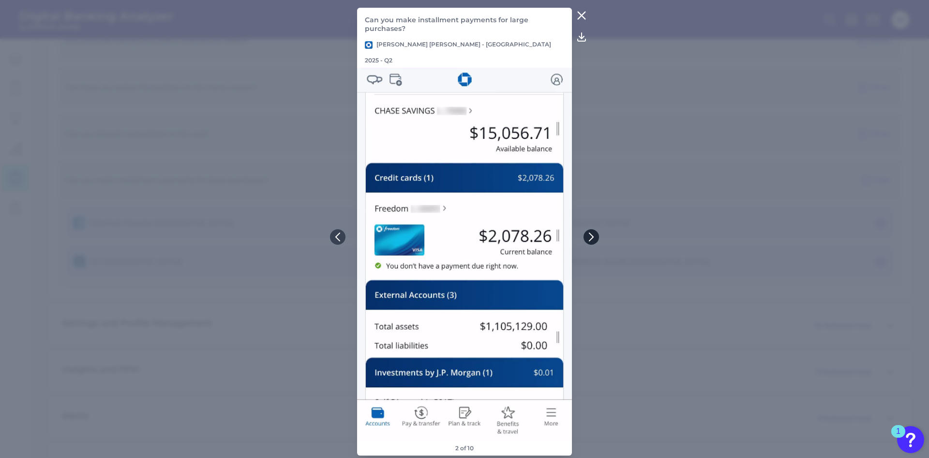
click at [592, 237] on icon at bounding box center [591, 237] width 9 height 9
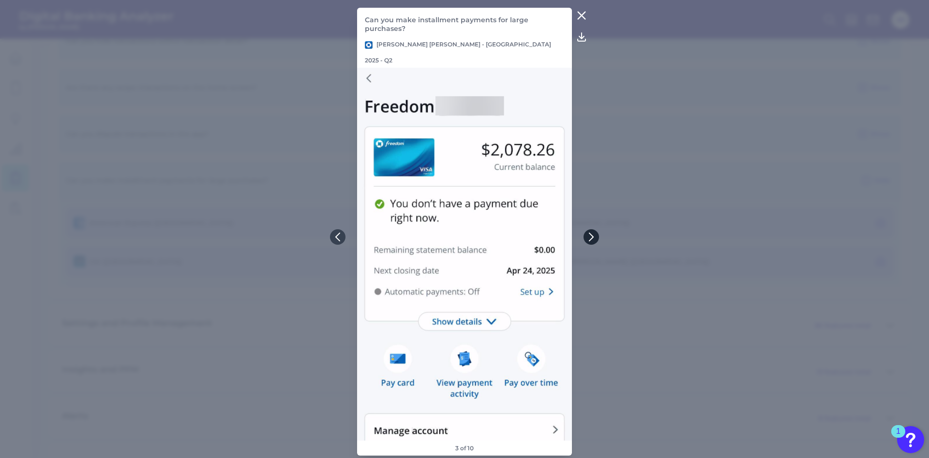
click at [590, 236] on icon at bounding box center [591, 237] width 9 height 9
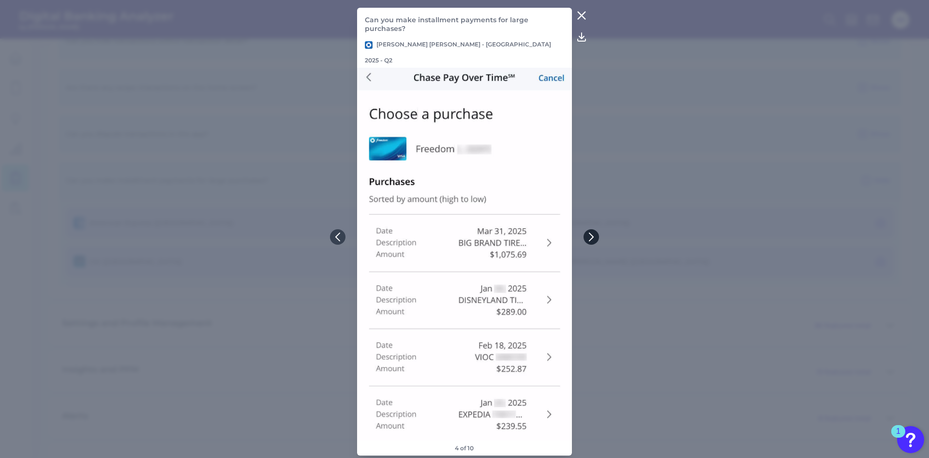
click at [591, 236] on icon at bounding box center [591, 237] width 9 height 9
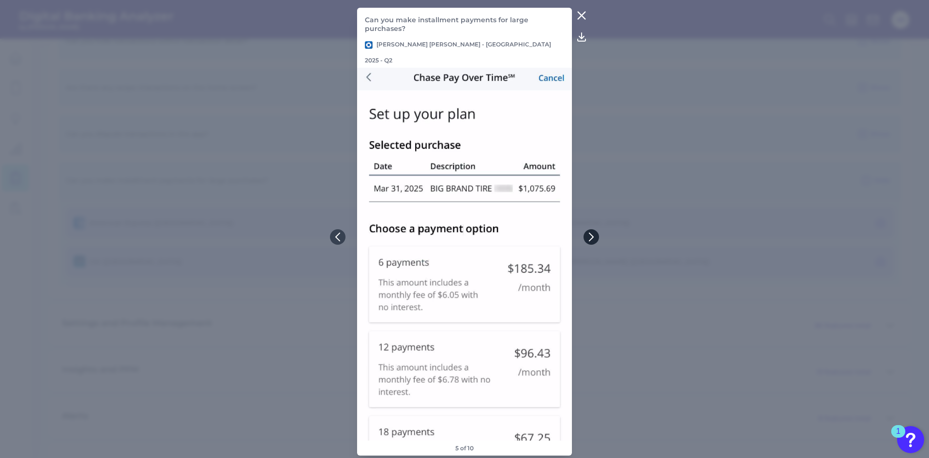
click at [591, 236] on icon at bounding box center [591, 237] width 9 height 9
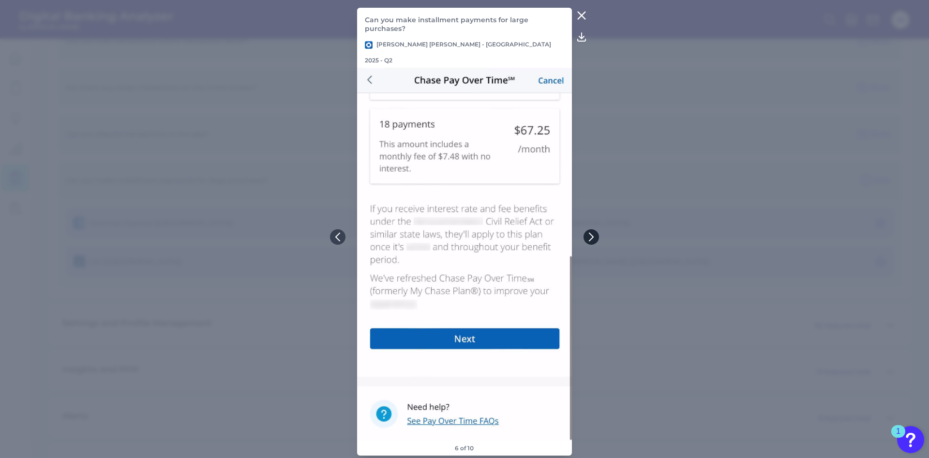
click at [591, 236] on icon at bounding box center [591, 237] width 9 height 9
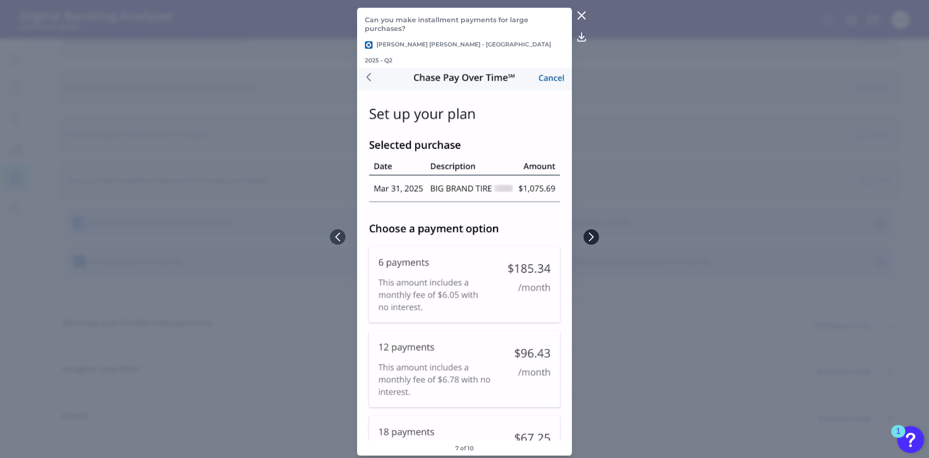
click at [592, 236] on icon at bounding box center [591, 237] width 9 height 9
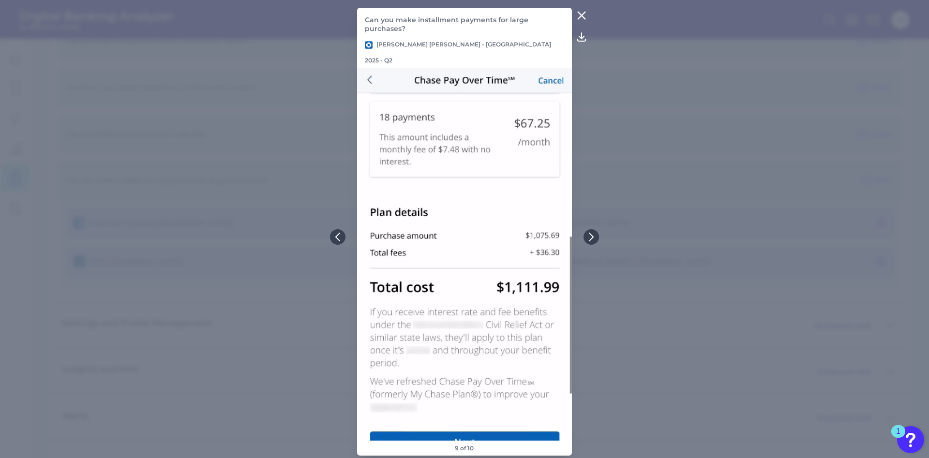
click at [581, 19] on icon at bounding box center [581, 15] width 7 height 7
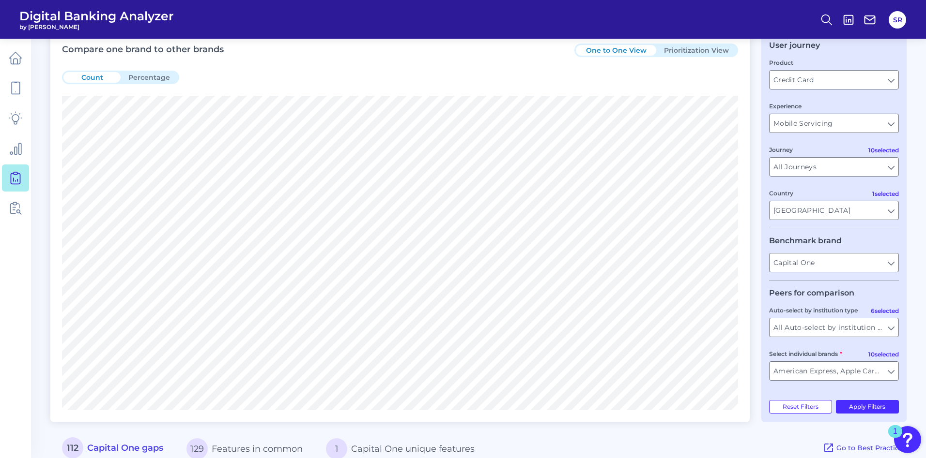
scroll to position [0, 0]
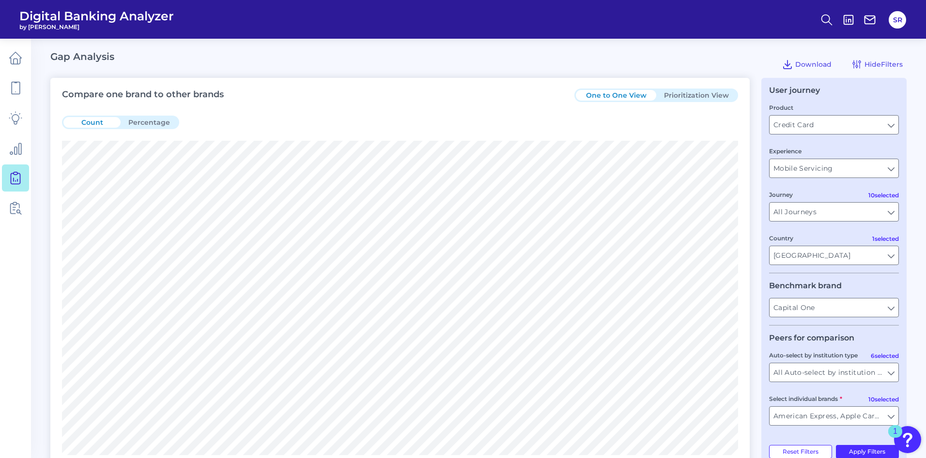
click at [681, 98] on button "Prioritization View" at bounding box center [696, 95] width 80 height 11
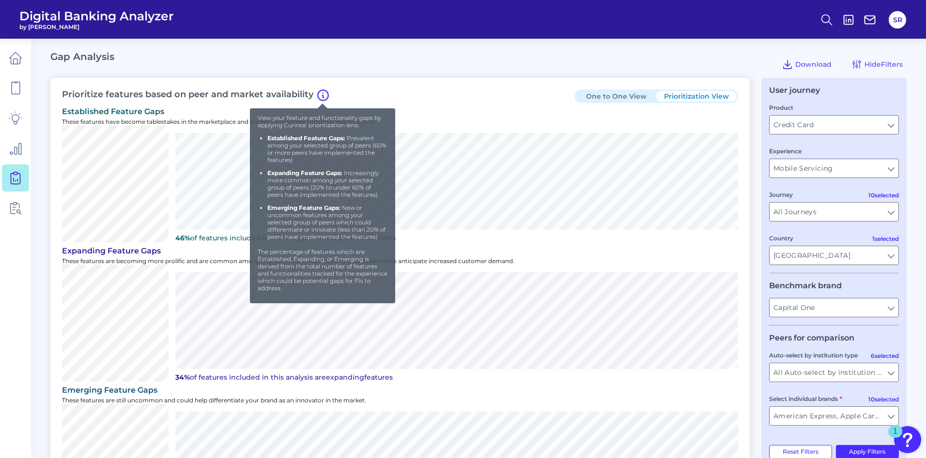
click at [320, 96] on icon at bounding box center [323, 96] width 12 height 12
click at [325, 95] on icon at bounding box center [323, 96] width 12 height 12
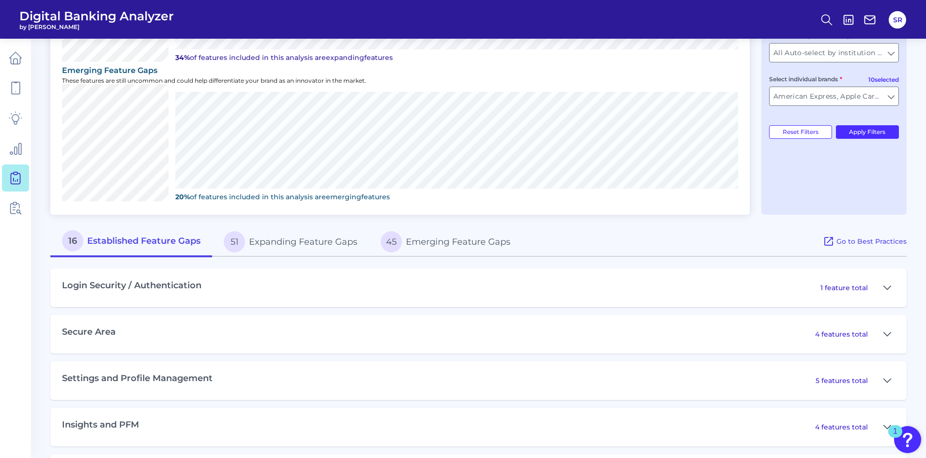
scroll to position [363, 0]
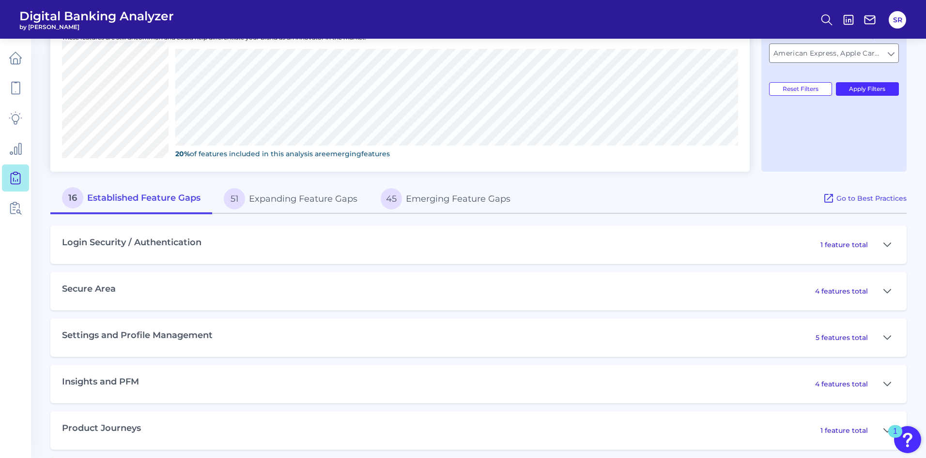
drag, startPoint x: 277, startPoint y: 191, endPoint x: 278, endPoint y: 196, distance: 5.4
click at [276, 191] on button "51 Expanding Feature Gaps" at bounding box center [290, 198] width 157 height 31
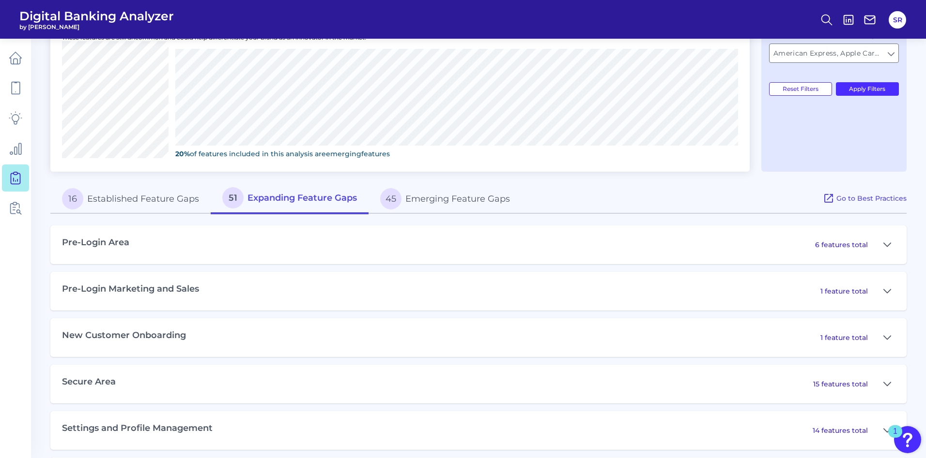
drag, startPoint x: 454, startPoint y: 194, endPoint x: 471, endPoint y: 200, distance: 17.9
click at [453, 194] on button "45 Emerging Feature Gaps" at bounding box center [444, 198] width 153 height 31
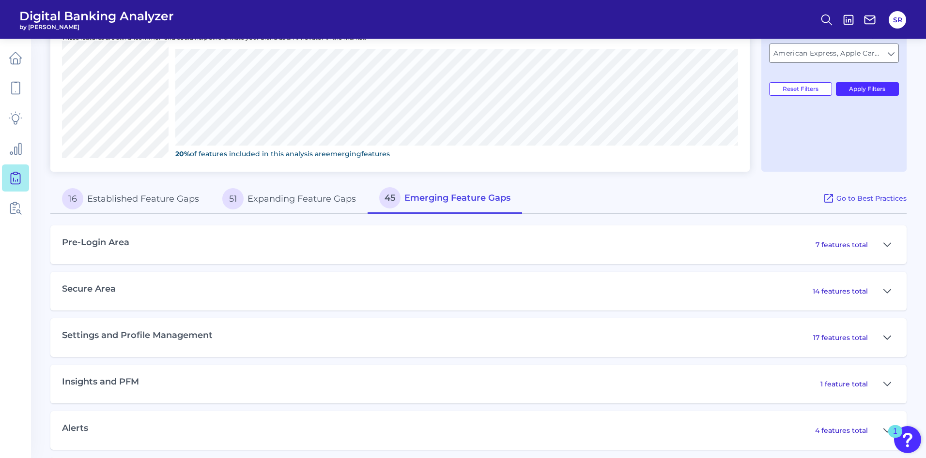
click at [889, 338] on icon at bounding box center [887, 338] width 8 height 12
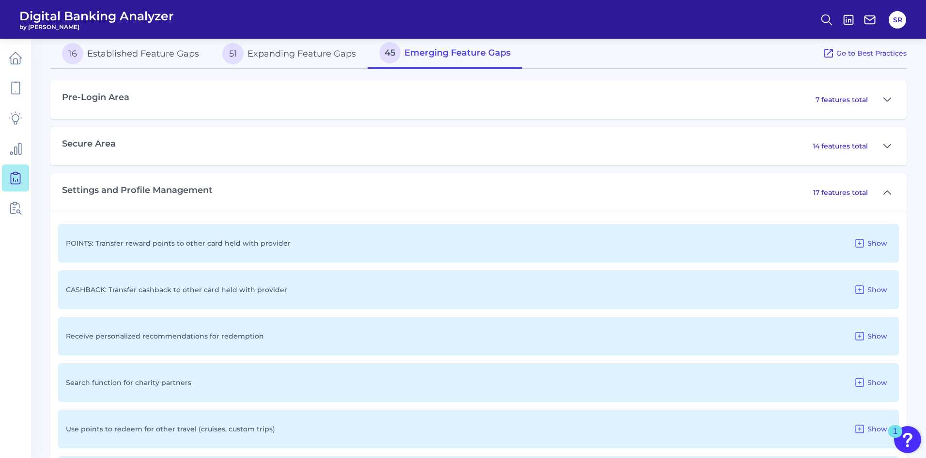
scroll to position [581, 0]
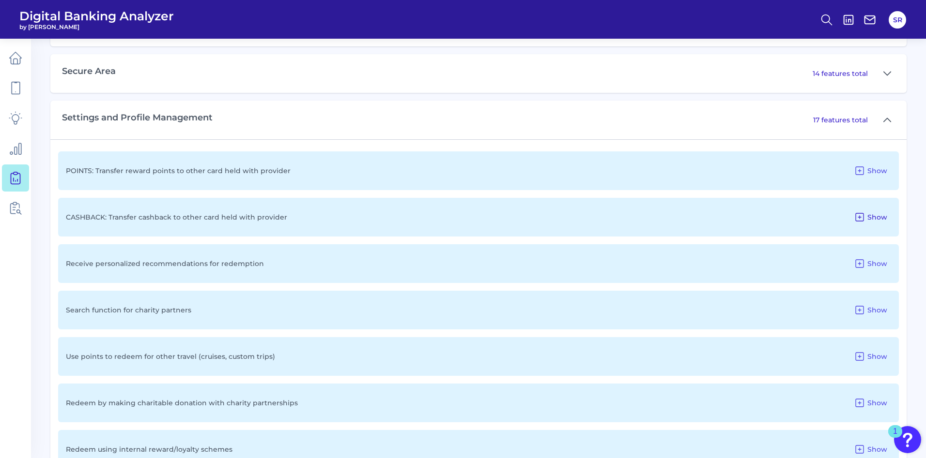
click at [863, 217] on icon at bounding box center [859, 217] width 8 height 8
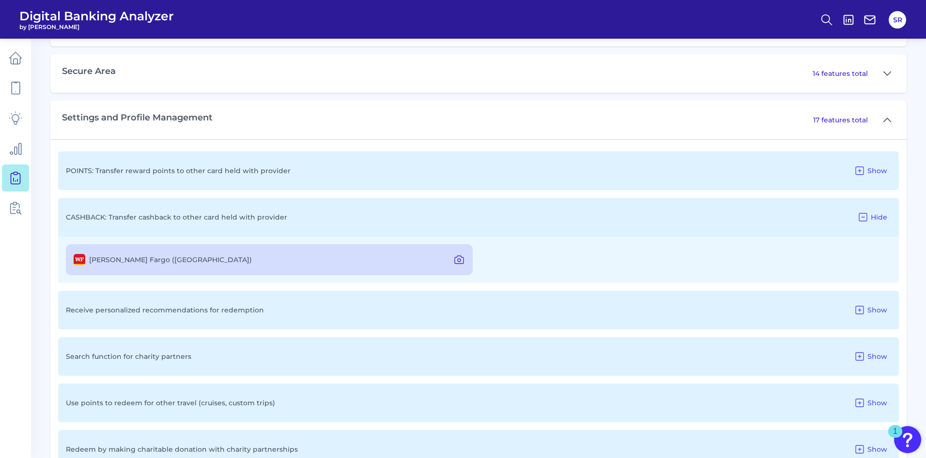
click at [461, 260] on icon at bounding box center [459, 260] width 12 height 12
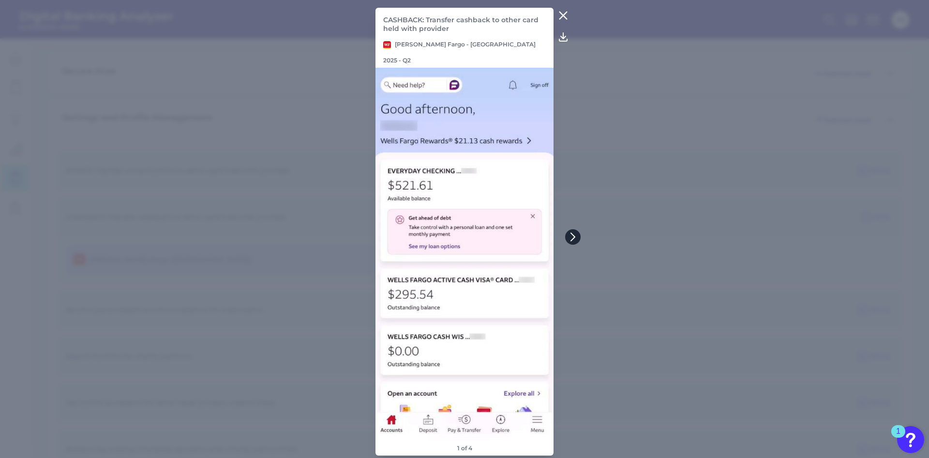
click at [576, 238] on icon at bounding box center [573, 237] width 9 height 9
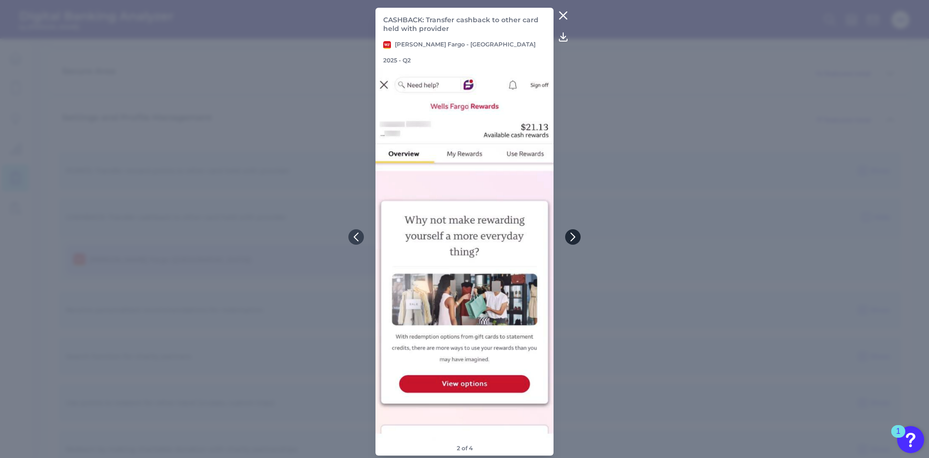
click at [575, 238] on icon at bounding box center [573, 237] width 9 height 9
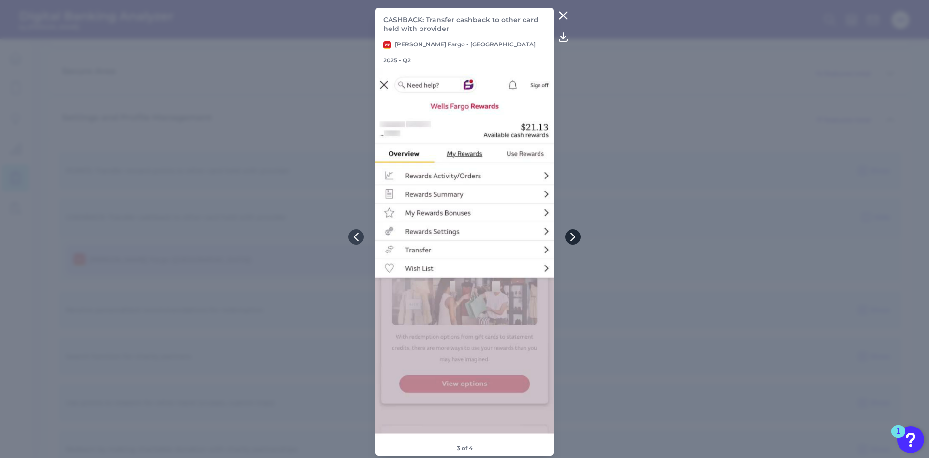
click at [575, 238] on icon at bounding box center [573, 237] width 9 height 9
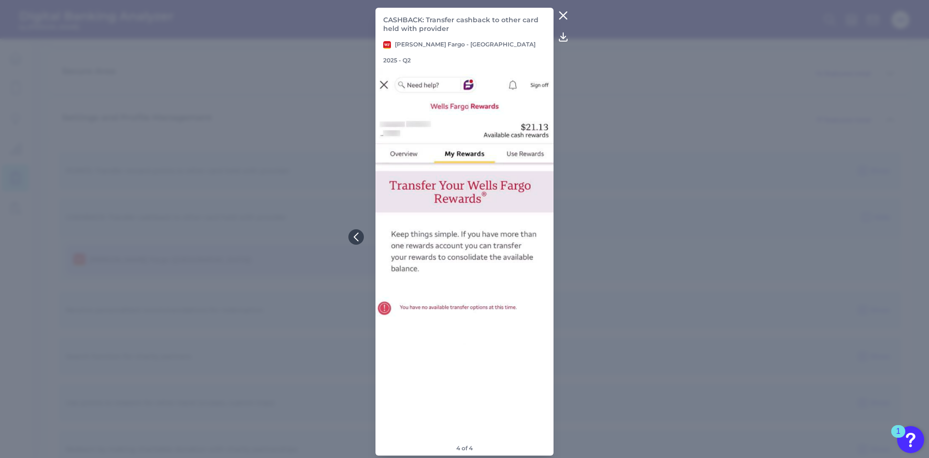
click at [564, 19] on icon at bounding box center [564, 16] width 12 height 12
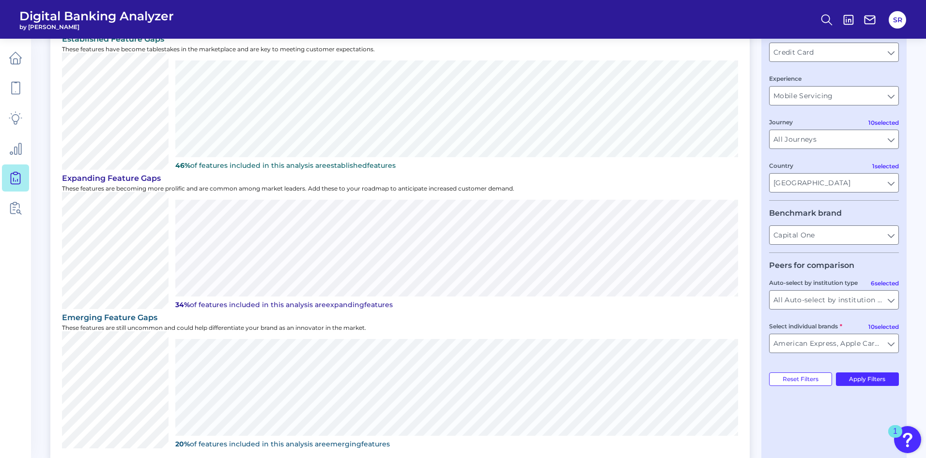
scroll to position [0, 0]
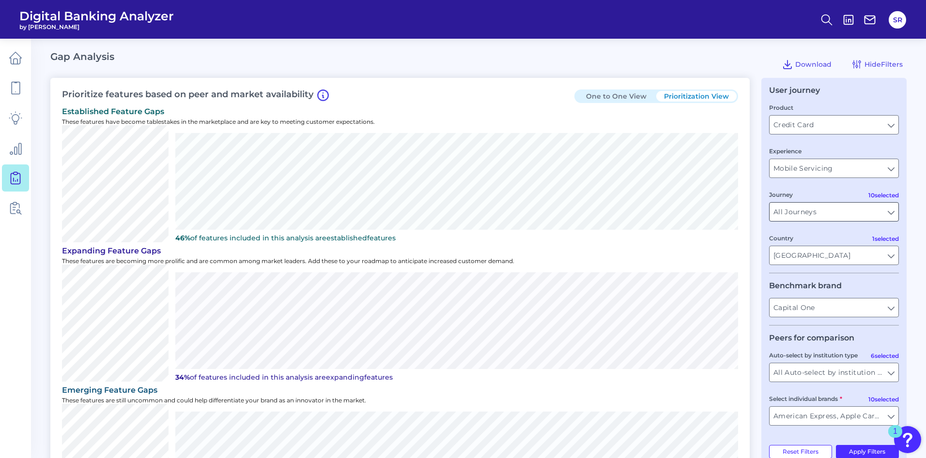
click at [892, 210] on input "All Journeys" at bounding box center [833, 212] width 129 height 18
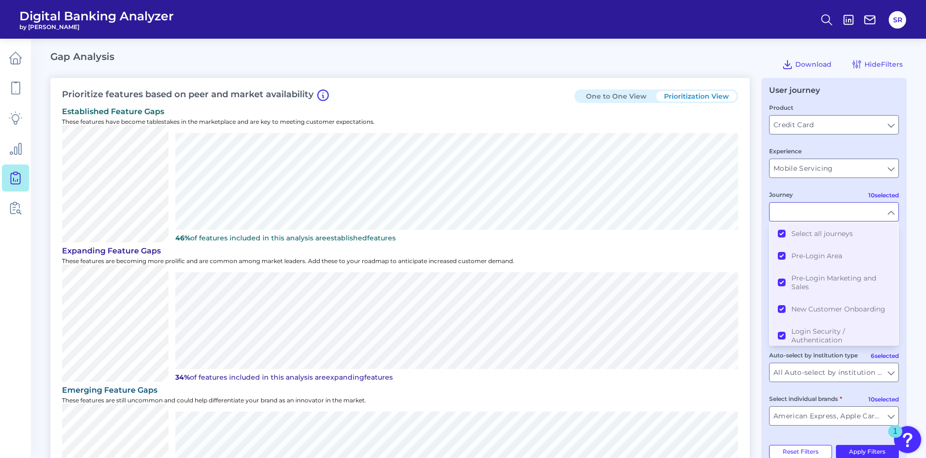
click at [895, 211] on input "Journey" at bounding box center [833, 212] width 129 height 18
type input "All Journeys"
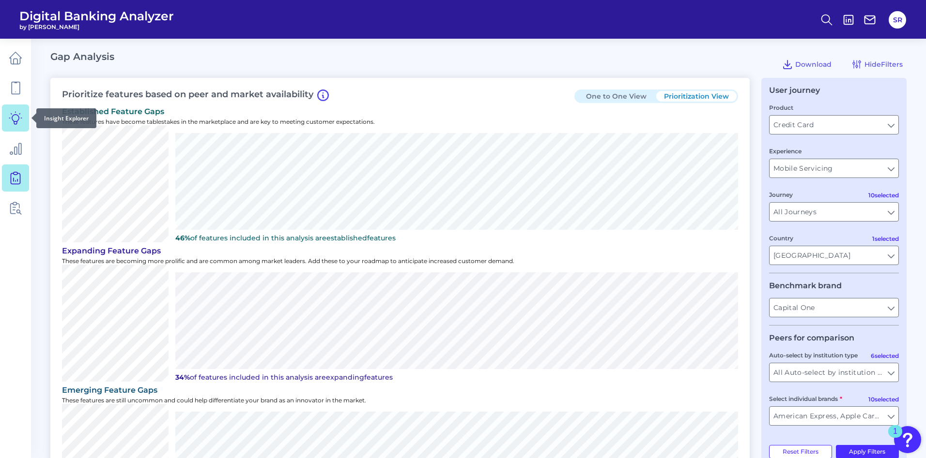
click at [20, 125] on link at bounding box center [15, 118] width 27 height 27
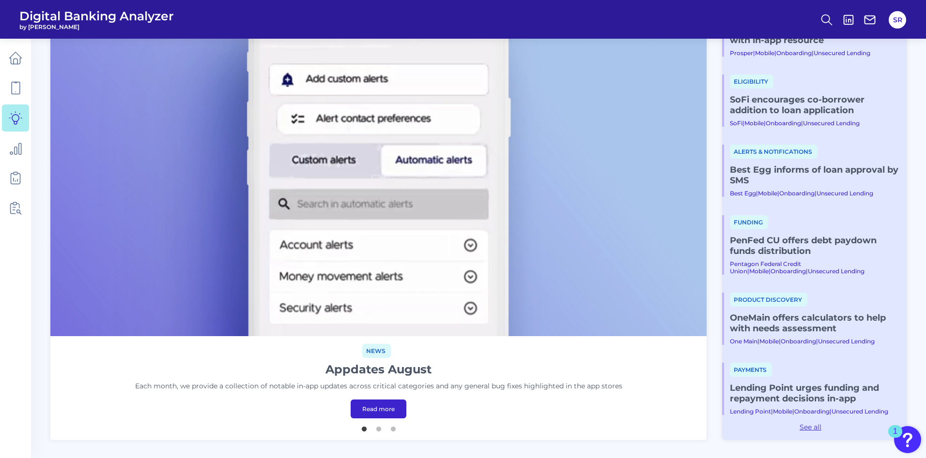
scroll to position [218, 0]
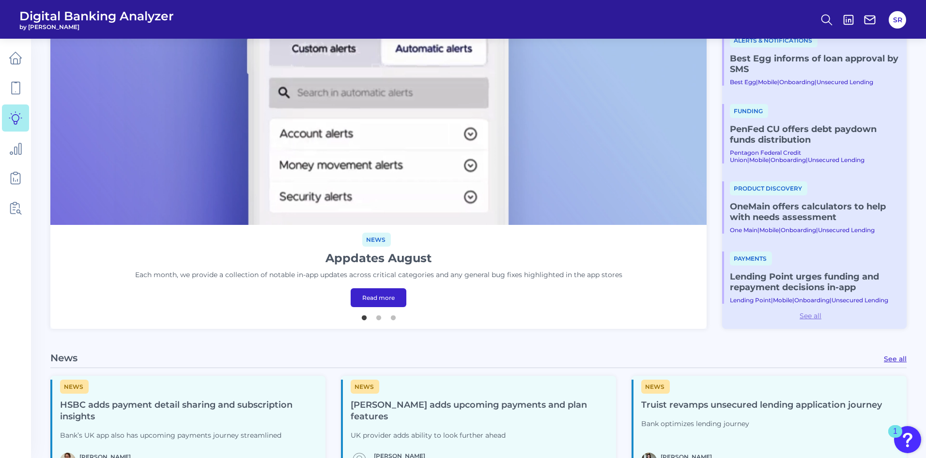
click at [818, 316] on link "See all" at bounding box center [810, 316] width 177 height 9
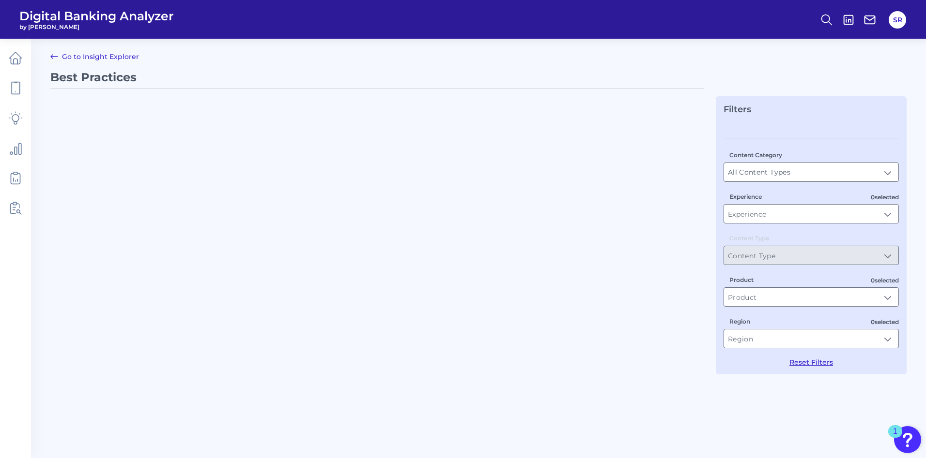
type input "Best Practices"
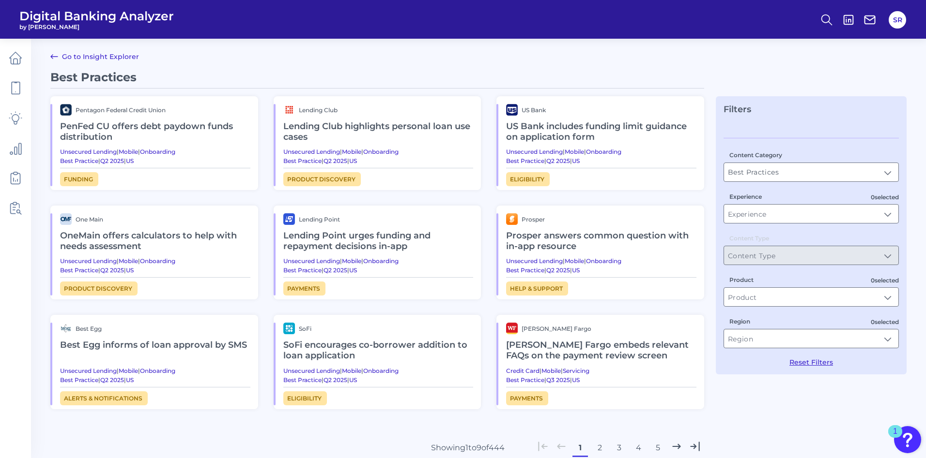
click at [567, 345] on h2 "[PERSON_NAME] Fargo embeds relevant FAQs on the payment review screen" at bounding box center [601, 350] width 190 height 32
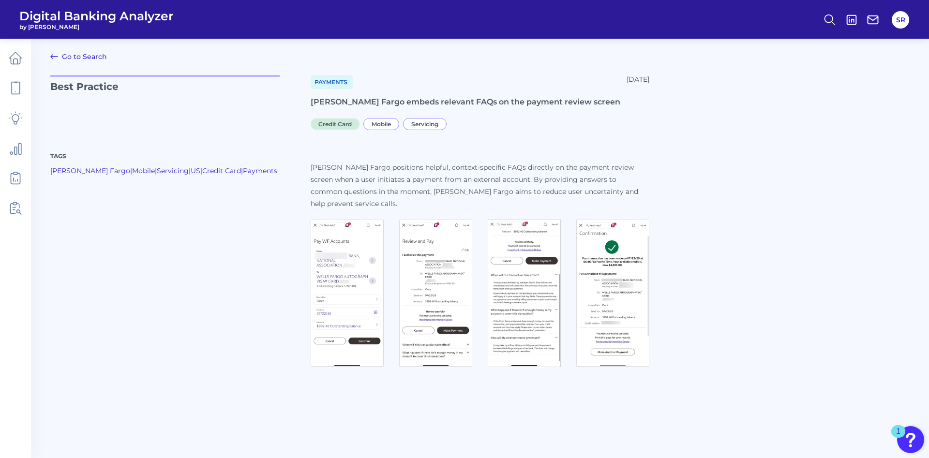
click at [517, 294] on img at bounding box center [524, 294] width 73 height 148
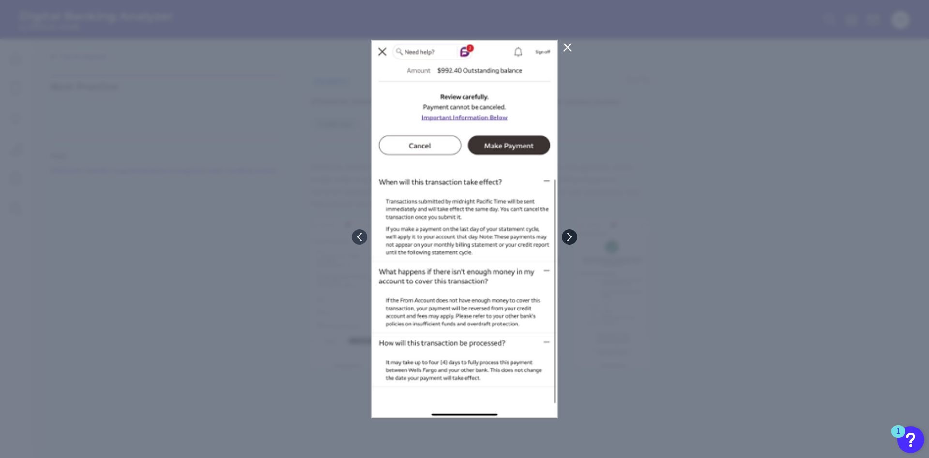
click at [575, 234] on button at bounding box center [569, 236] width 15 height 15
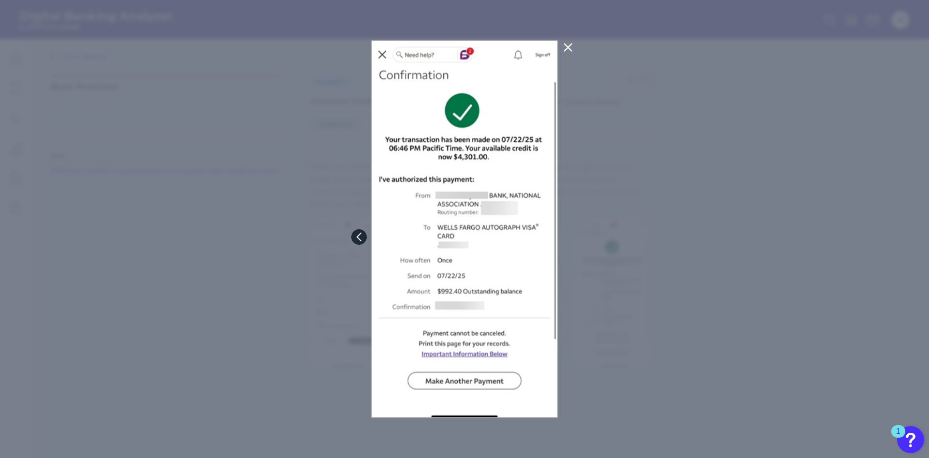
click at [359, 233] on button at bounding box center [358, 236] width 15 height 15
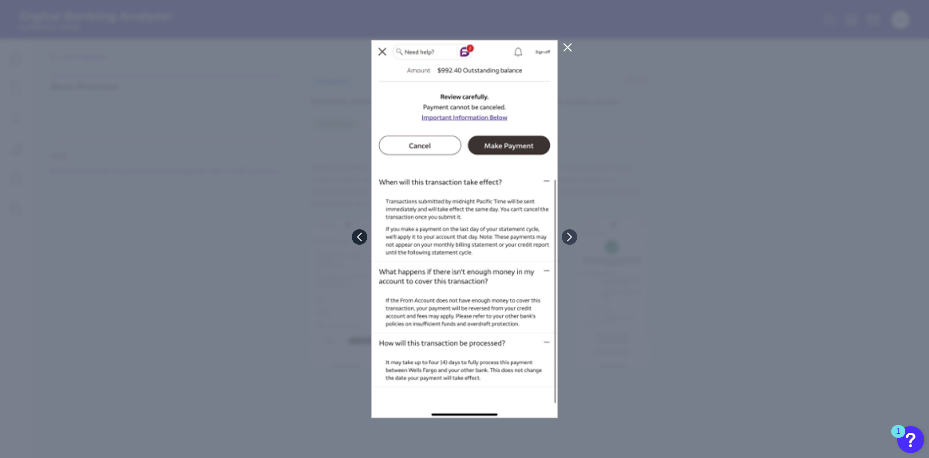
click at [361, 237] on icon at bounding box center [359, 237] width 9 height 9
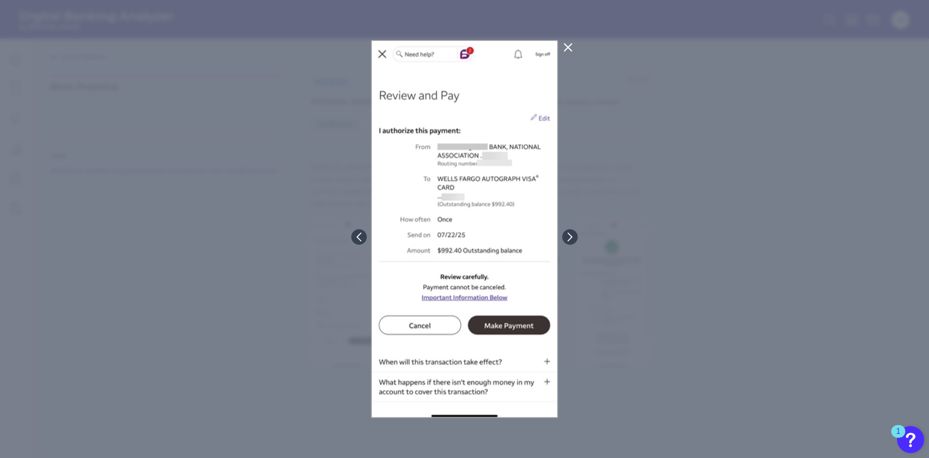
click at [572, 48] on icon at bounding box center [569, 48] width 12 height 12
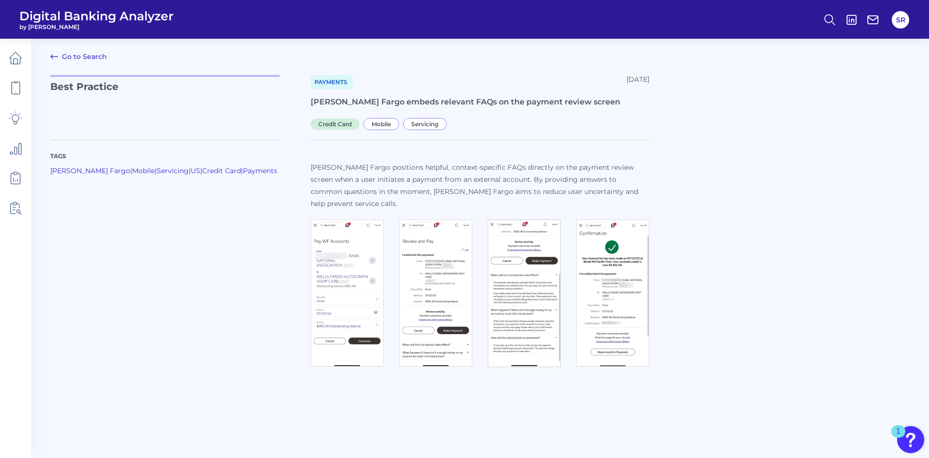
click at [89, 58] on link "Go to Search" at bounding box center [78, 57] width 57 height 12
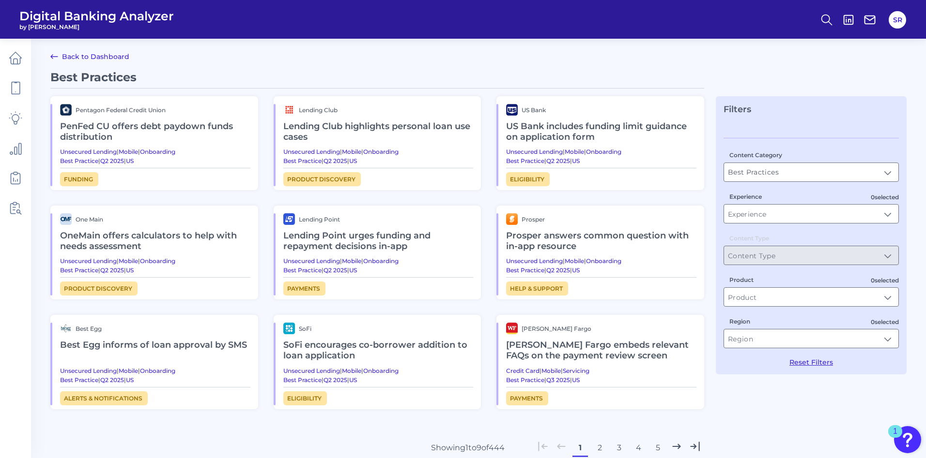
click at [602, 448] on button "2" at bounding box center [599, 448] width 15 height 15
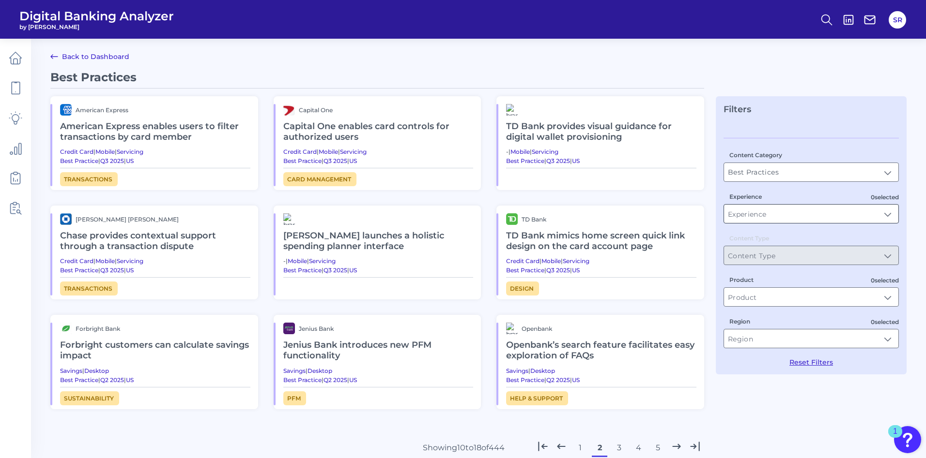
click at [886, 217] on input "Experience" at bounding box center [811, 214] width 174 height 18
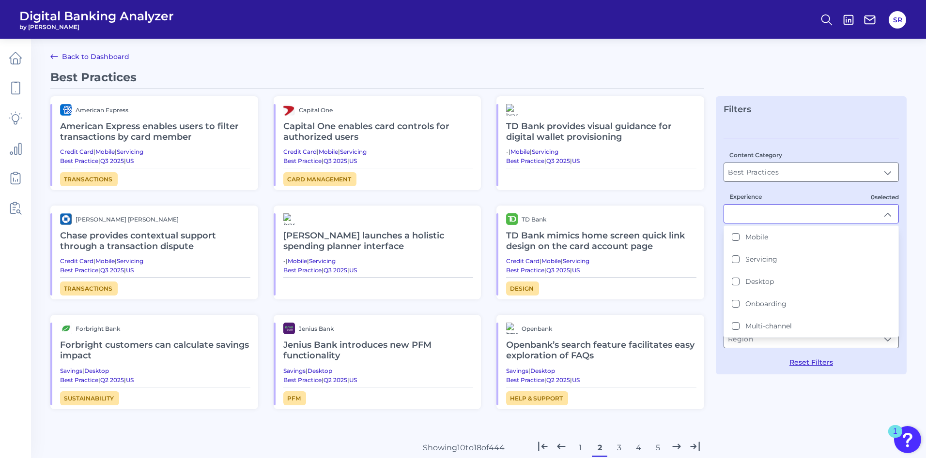
click at [886, 217] on input "Experience" at bounding box center [811, 214] width 174 height 18
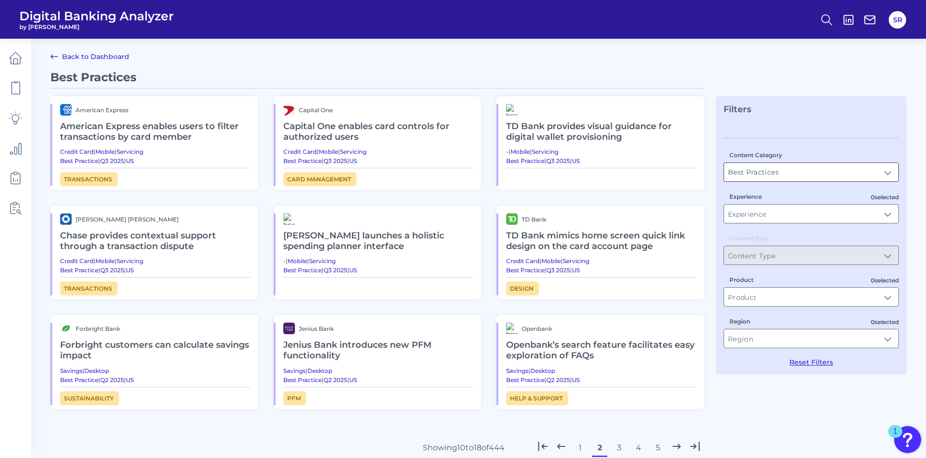
click at [889, 169] on input "Best Practices" at bounding box center [811, 172] width 174 height 18
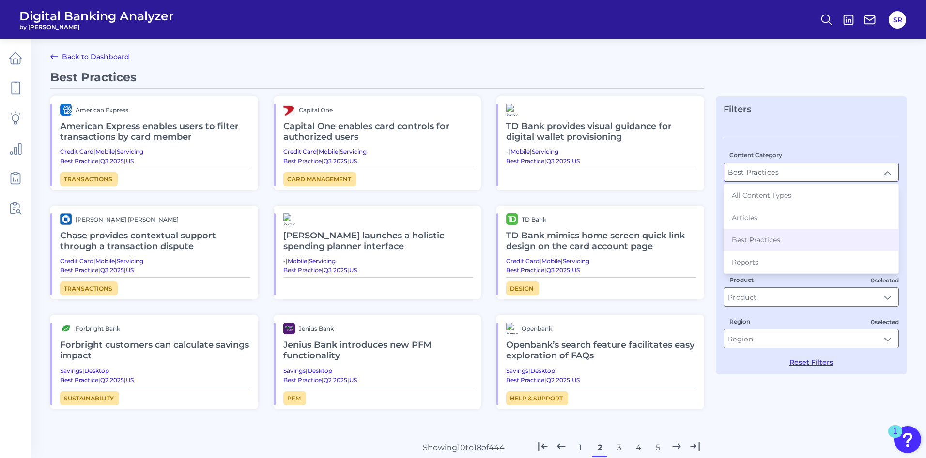
click at [889, 169] on input "Best Practices" at bounding box center [811, 172] width 174 height 18
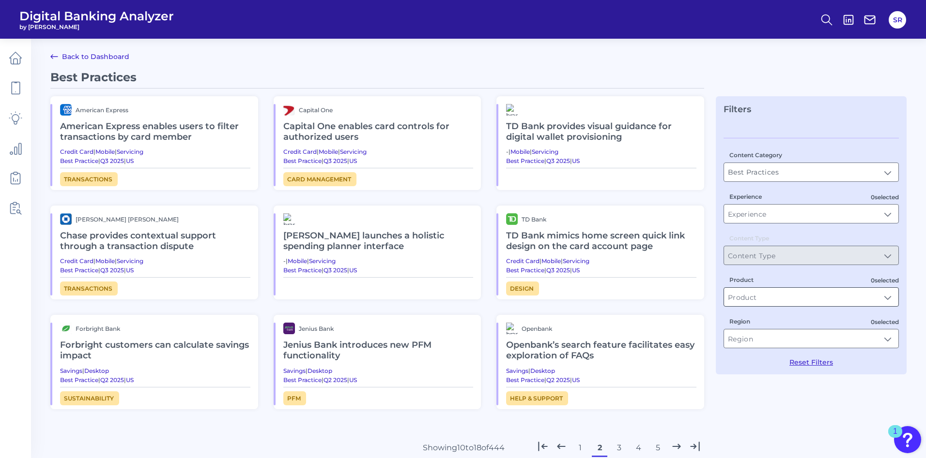
click at [893, 297] on input "Product" at bounding box center [811, 297] width 174 height 18
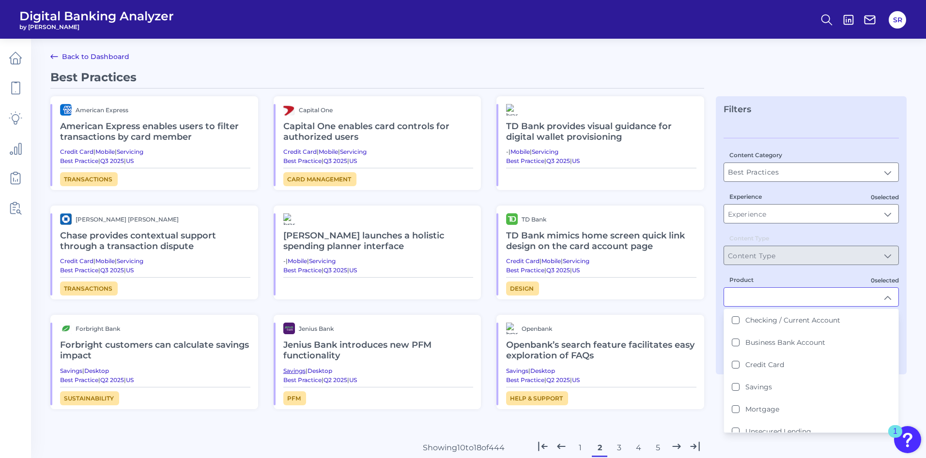
click at [295, 373] on link "Savings" at bounding box center [294, 370] width 22 height 7
type input "Savings"
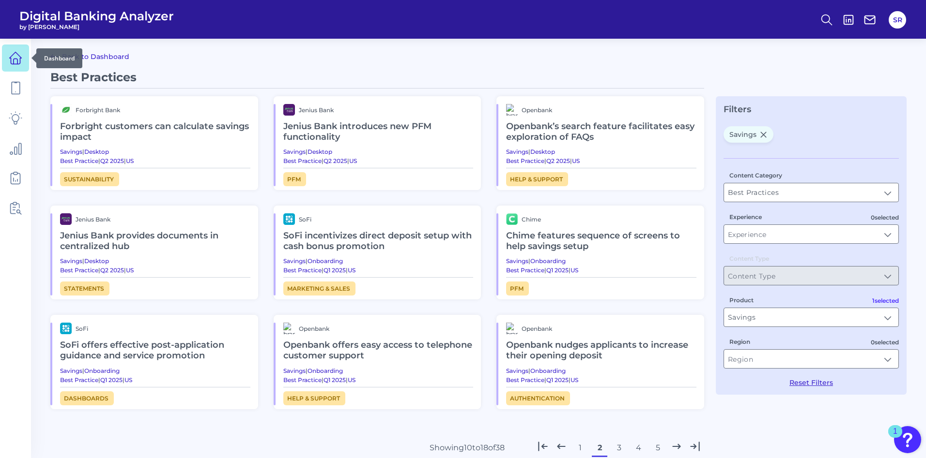
click at [16, 58] on icon at bounding box center [16, 58] width 14 height 14
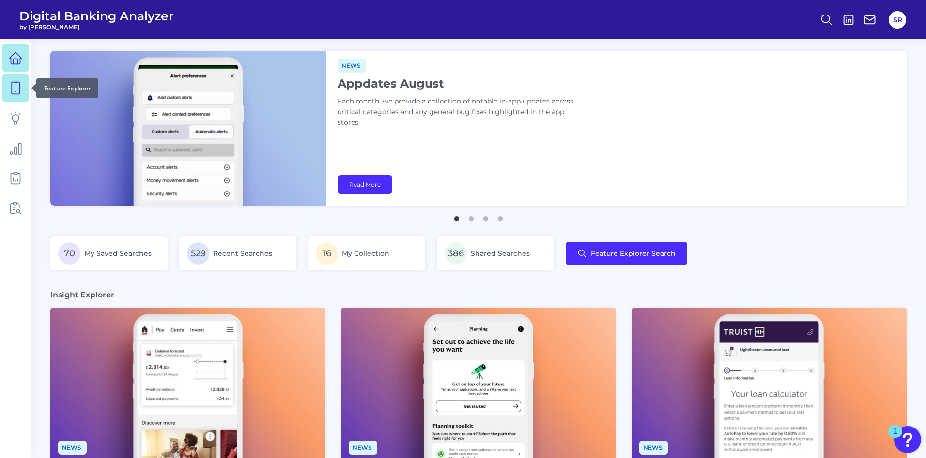
click at [13, 95] on link at bounding box center [15, 88] width 27 height 27
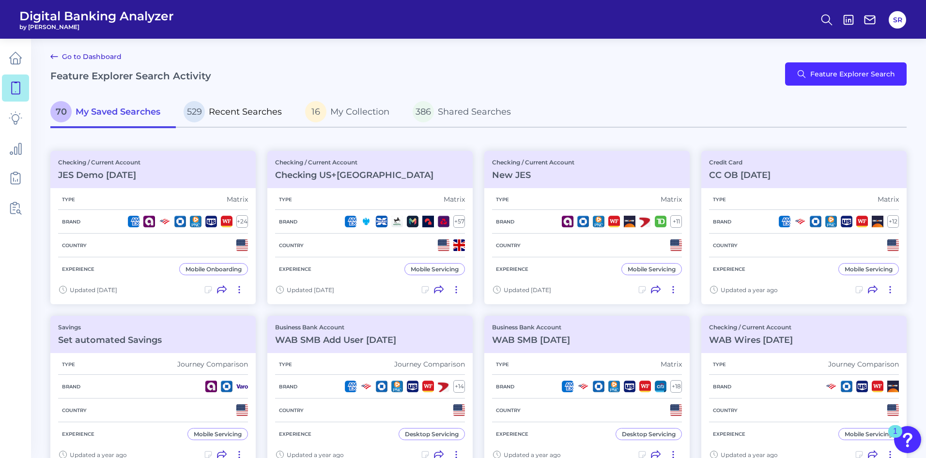
click at [250, 117] on p "529 Recent Searches" at bounding box center [232, 111] width 98 height 21
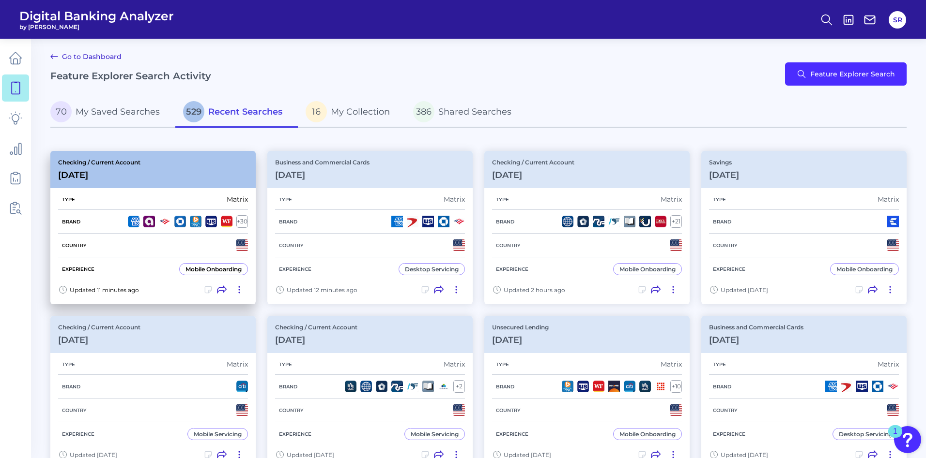
click at [100, 189] on div "Type Matrix" at bounding box center [153, 199] width 190 height 21
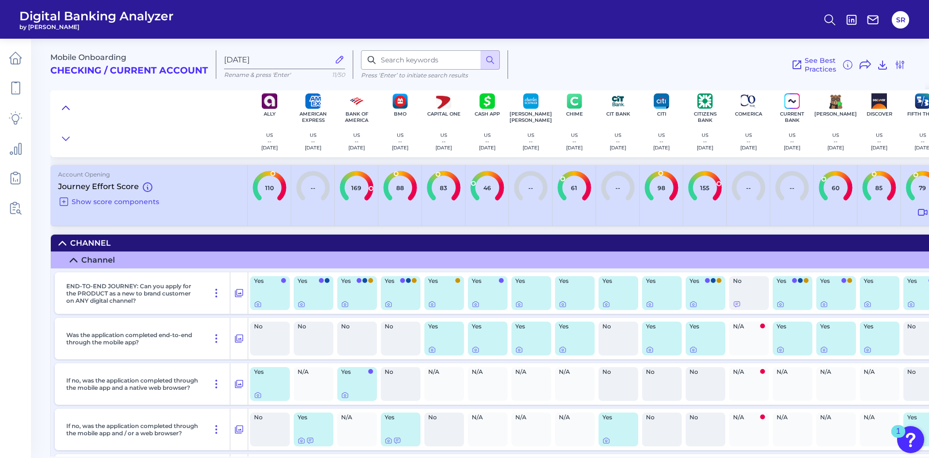
click at [66, 106] on icon at bounding box center [66, 108] width 8 height 10
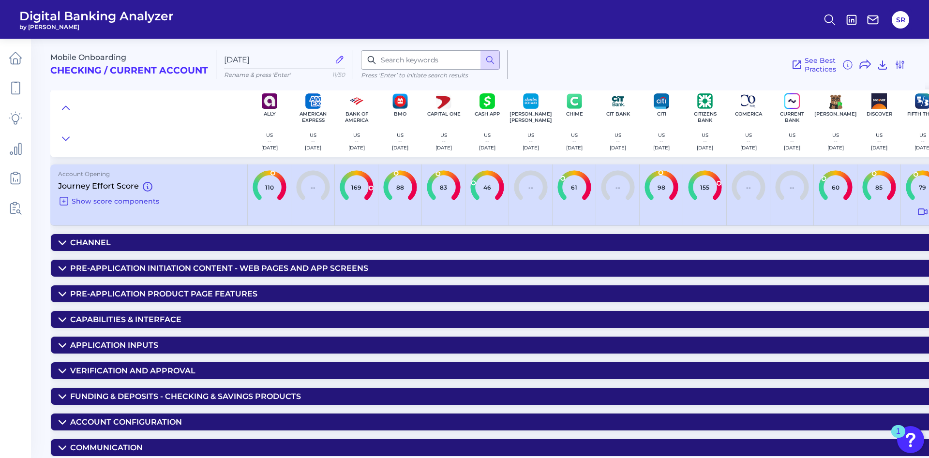
scroll to position [4, 0]
click at [61, 393] on icon at bounding box center [63, 397] width 8 height 8
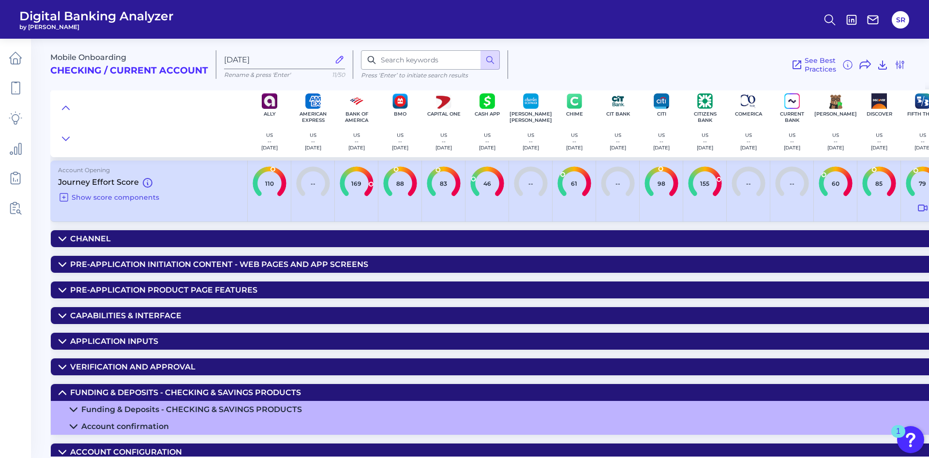
scroll to position [38, 0]
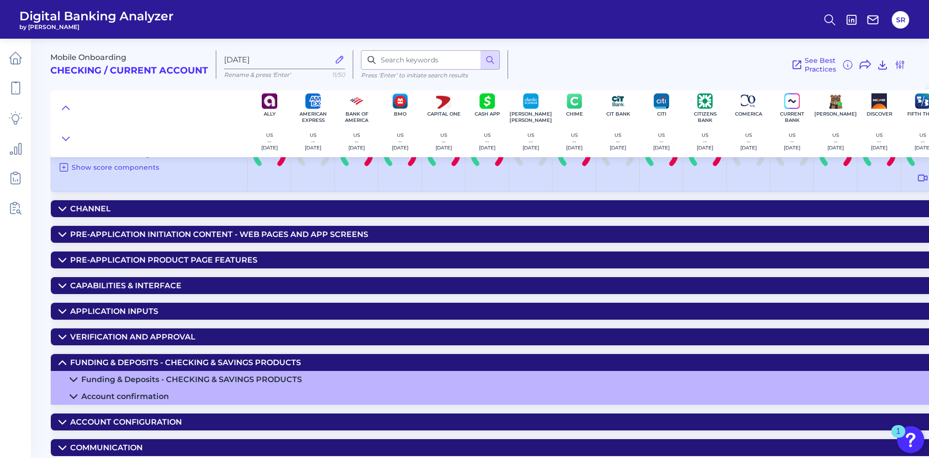
click at [75, 376] on icon at bounding box center [74, 380] width 8 height 8
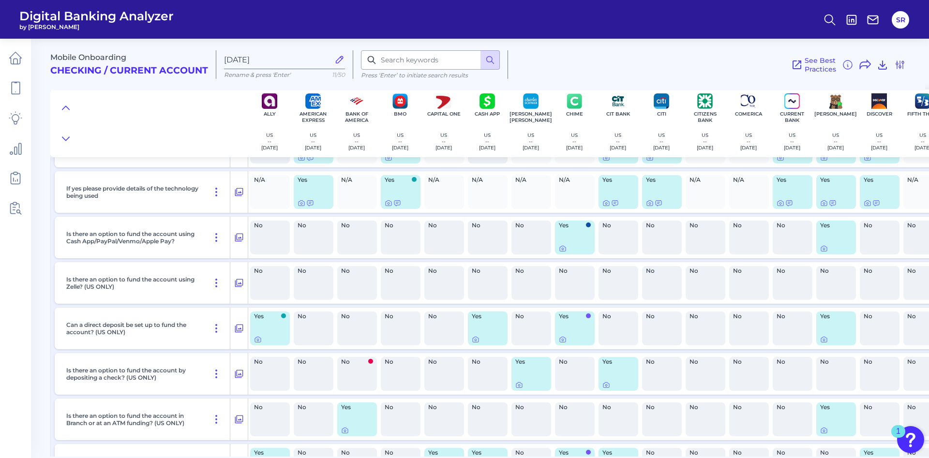
scroll to position [863, 0]
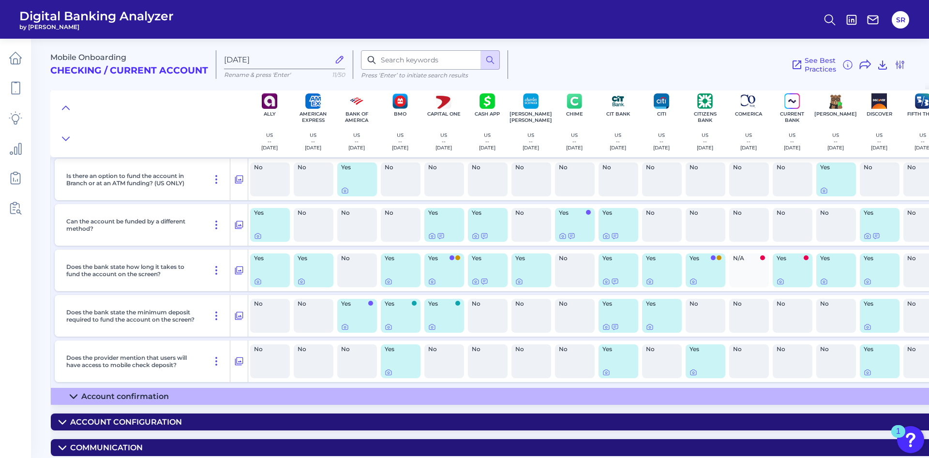
click at [75, 393] on icon at bounding box center [74, 397] width 8 height 8
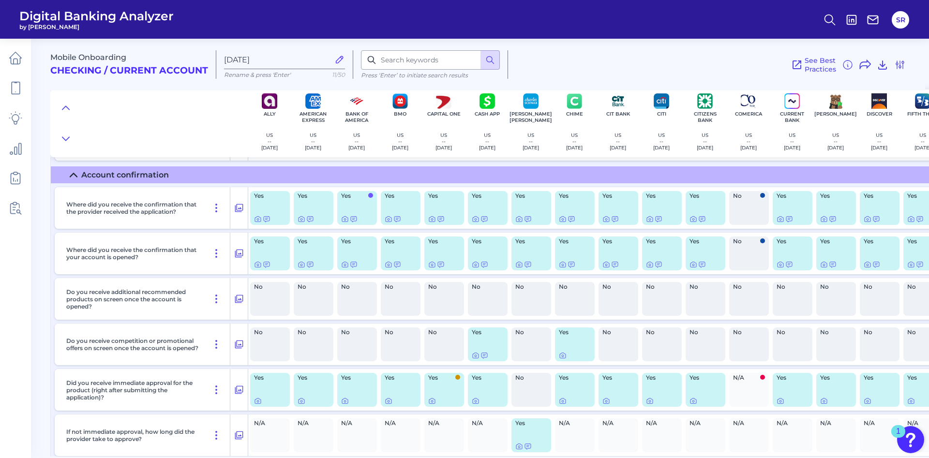
scroll to position [1008, 0]
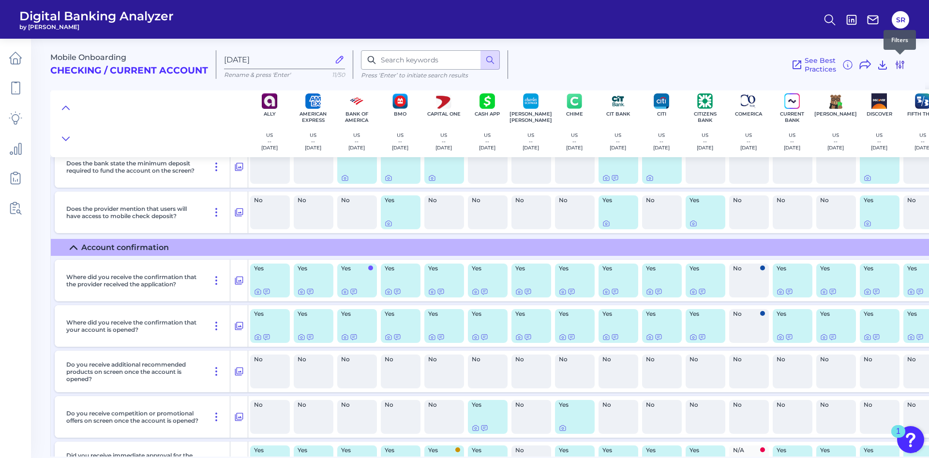
click at [902, 64] on icon at bounding box center [901, 65] width 12 height 12
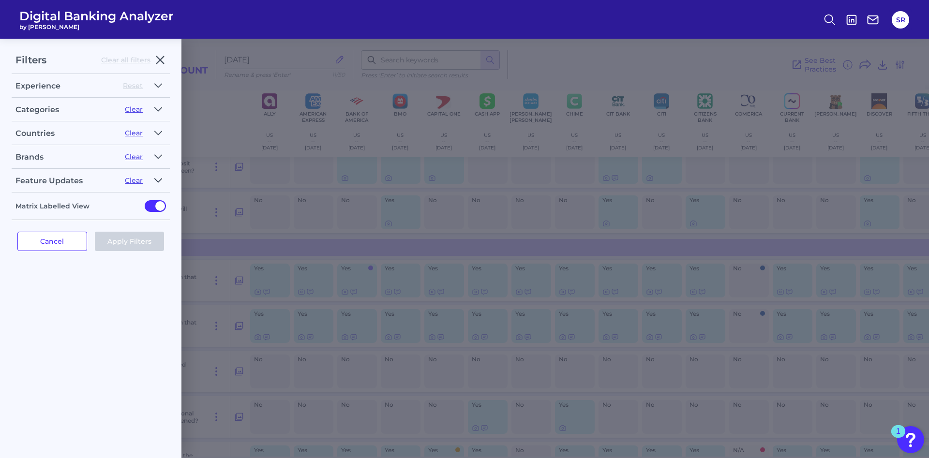
click at [158, 181] on icon "button" at bounding box center [158, 181] width 8 height 12
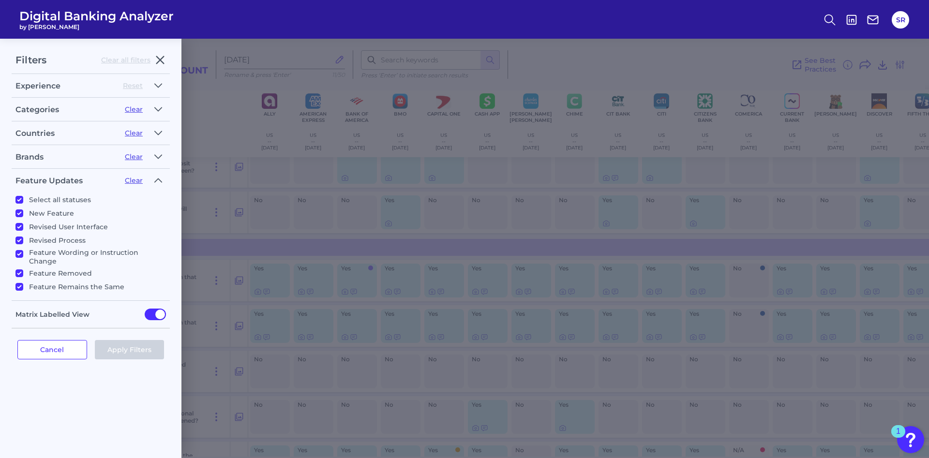
click at [20, 198] on input "Select all statuses" at bounding box center [19, 200] width 8 height 8
checkbox input "false"
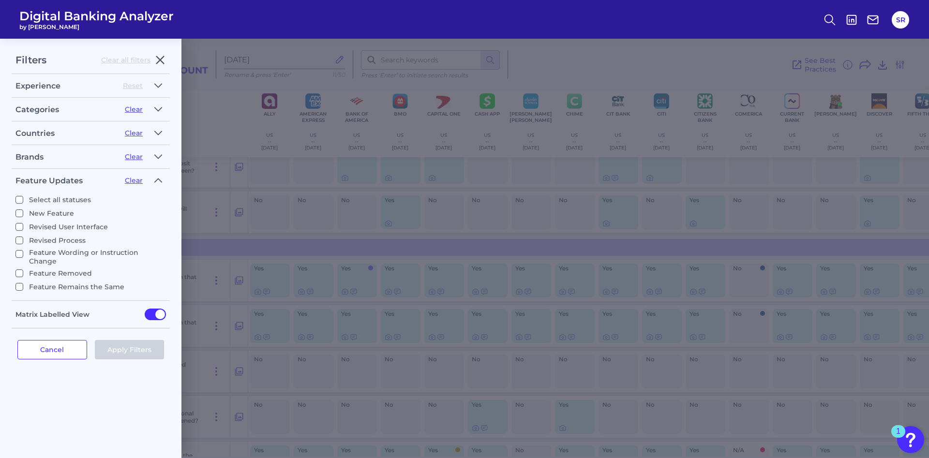
checkbox input "false"
click at [20, 212] on input "New Feature" at bounding box center [19, 214] width 8 height 8
checkbox input "true"
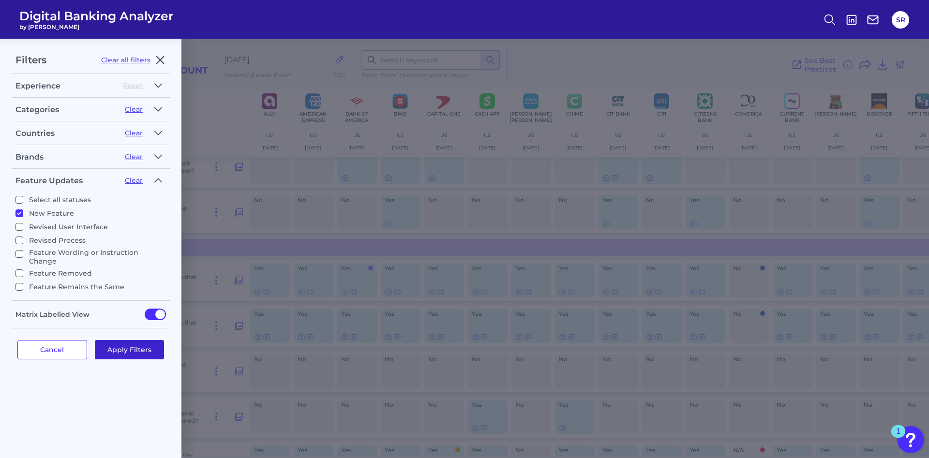
click at [144, 352] on button "Apply Filters" at bounding box center [130, 349] width 70 height 19
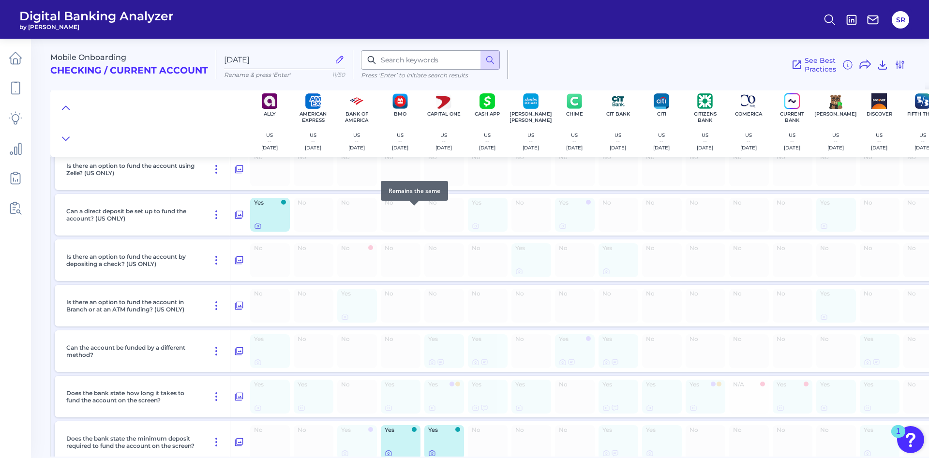
scroll to position [679, 0]
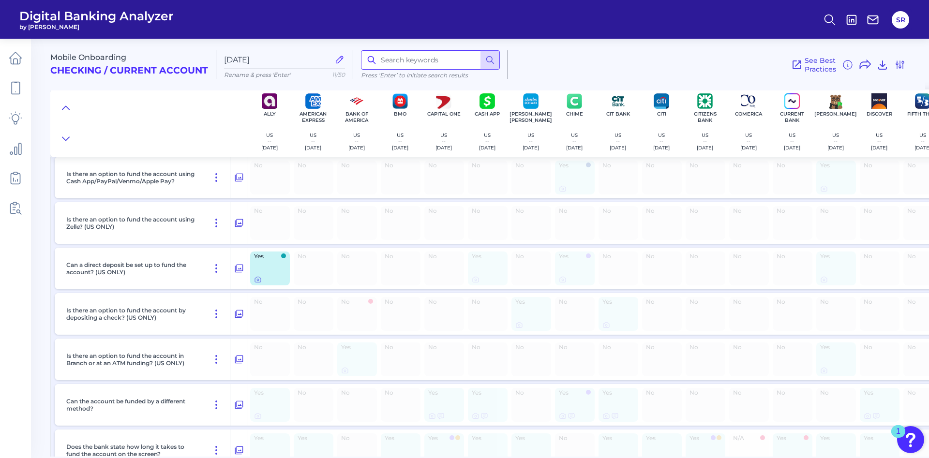
click at [421, 54] on input at bounding box center [430, 59] width 139 height 19
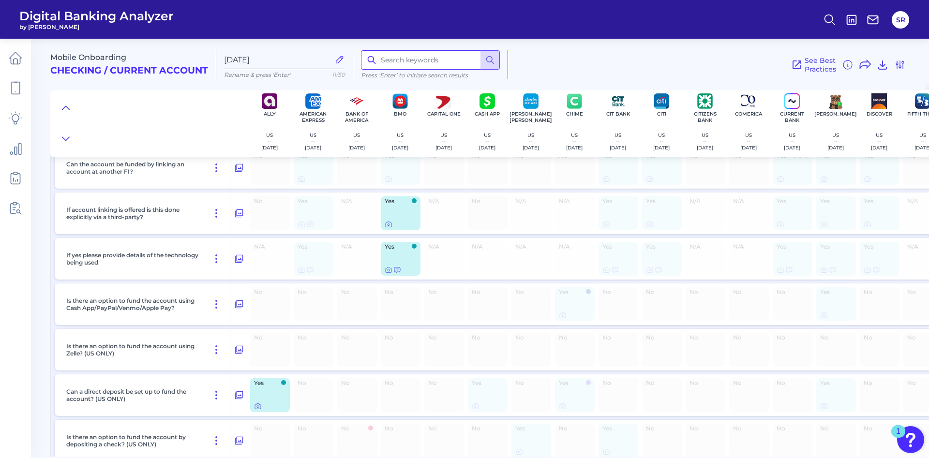
scroll to position [461, 0]
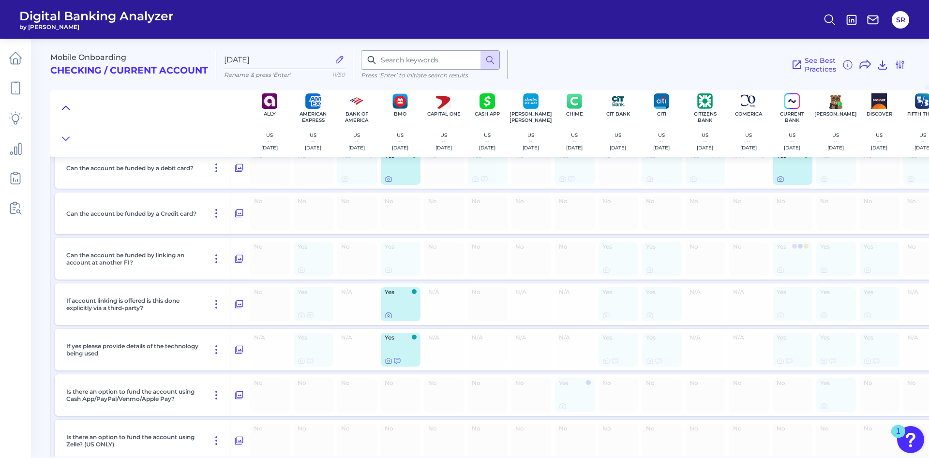
click at [64, 108] on icon at bounding box center [65, 107] width 7 height 3
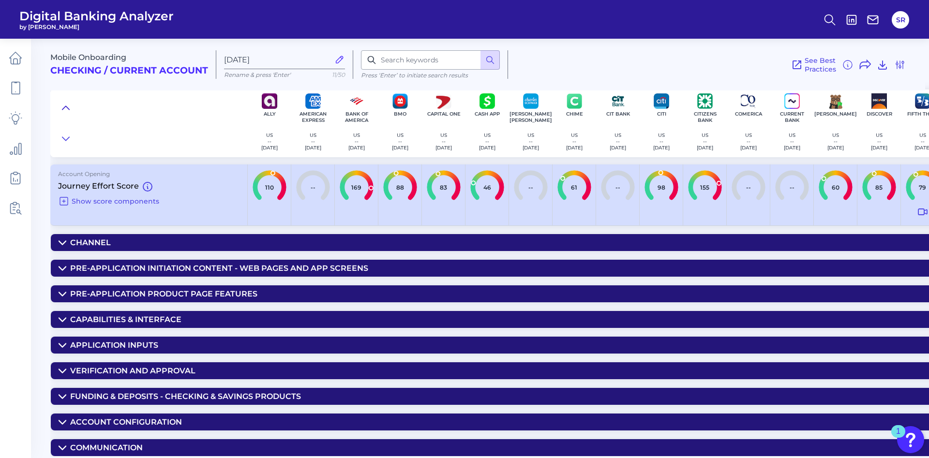
click at [65, 107] on icon at bounding box center [65, 107] width 7 height 3
click at [283, 55] on input "[DATE]" at bounding box center [277, 59] width 106 height 9
drag, startPoint x: 276, startPoint y: 59, endPoint x: 222, endPoint y: 61, distance: 53.8
click at [222, 61] on div "[DATE] Rename & press 'Enter' 11/50" at bounding box center [284, 64] width 137 height 29
click at [447, 64] on input at bounding box center [430, 59] width 139 height 19
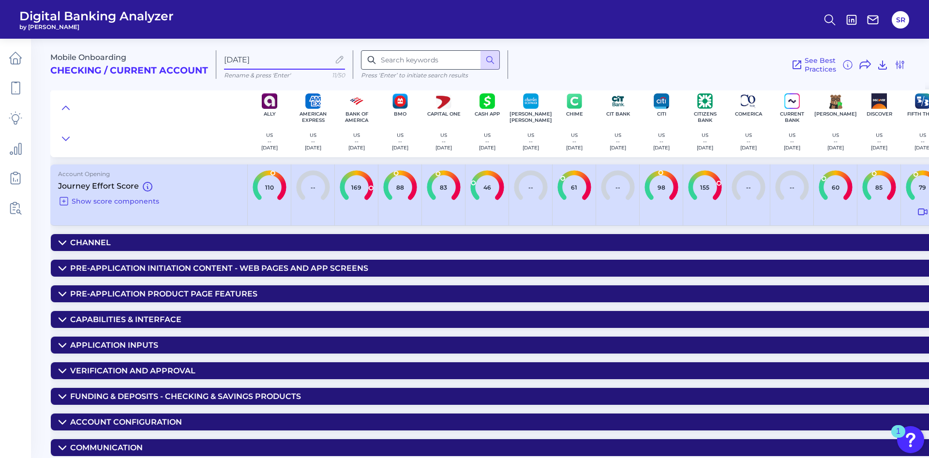
click at [448, 58] on input at bounding box center [430, 59] width 139 height 19
click at [584, 55] on div "See Best Practices Filters Clear all filters Experience Reset Mobile Servicing …" at bounding box center [707, 64] width 398 height 29
click at [398, 52] on input at bounding box center [430, 59] width 139 height 19
type input "Zelle"
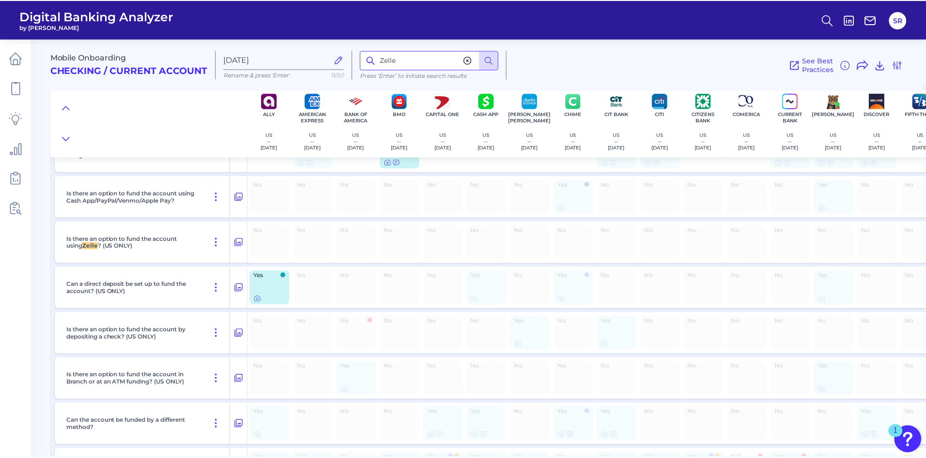
scroll to position [660, 0]
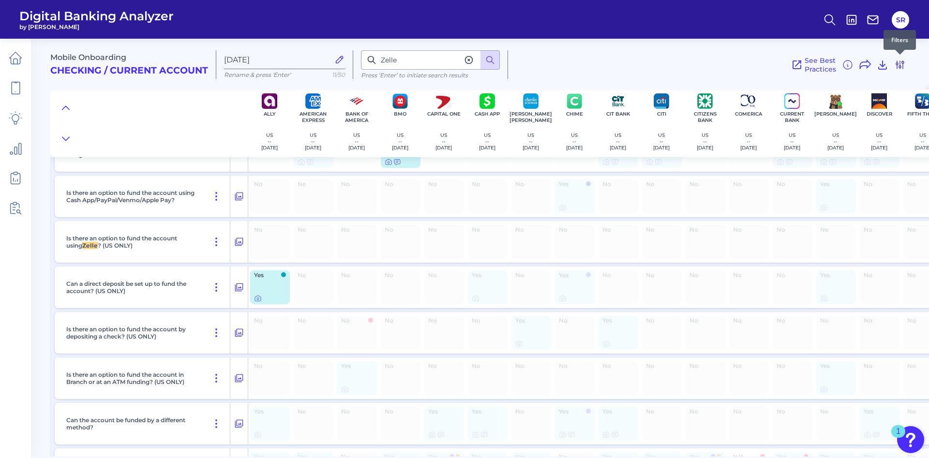
click at [898, 66] on icon at bounding box center [901, 65] width 12 height 12
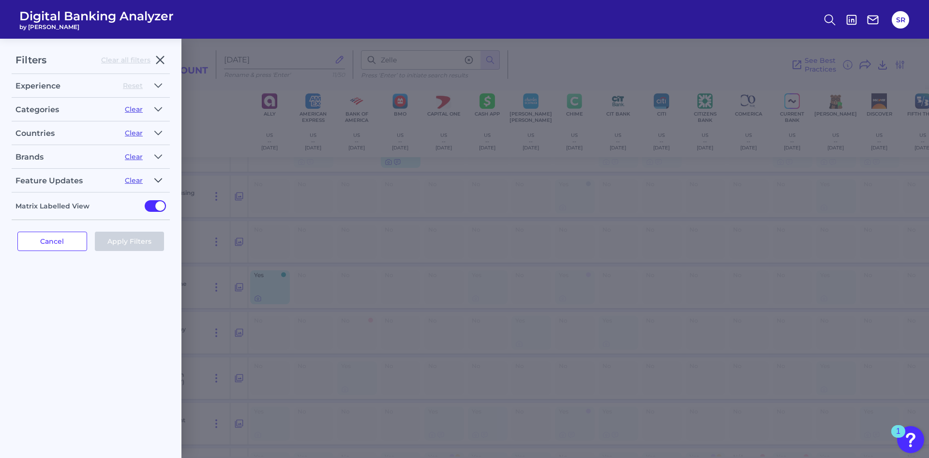
click at [160, 176] on icon "button" at bounding box center [158, 181] width 8 height 12
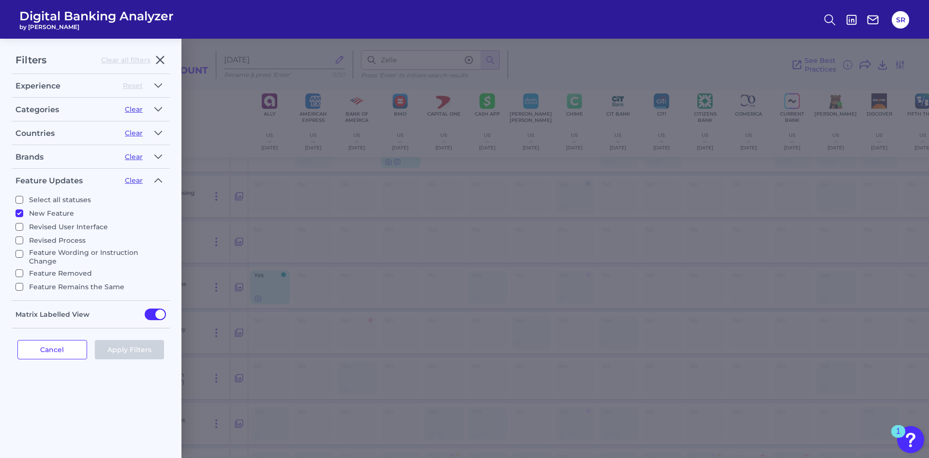
click at [19, 199] on input "Select all statuses" at bounding box center [19, 200] width 8 height 8
checkbox input "true"
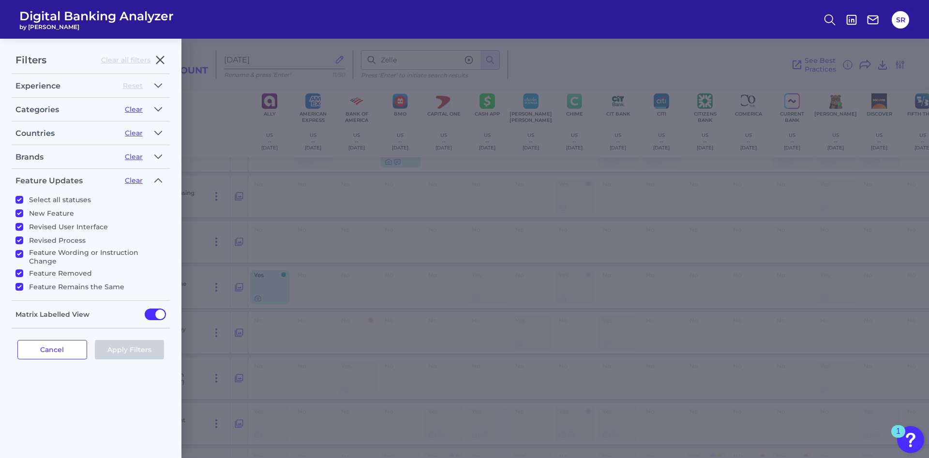
checkbox input "true"
click at [115, 350] on button "Apply Filters" at bounding box center [130, 349] width 70 height 19
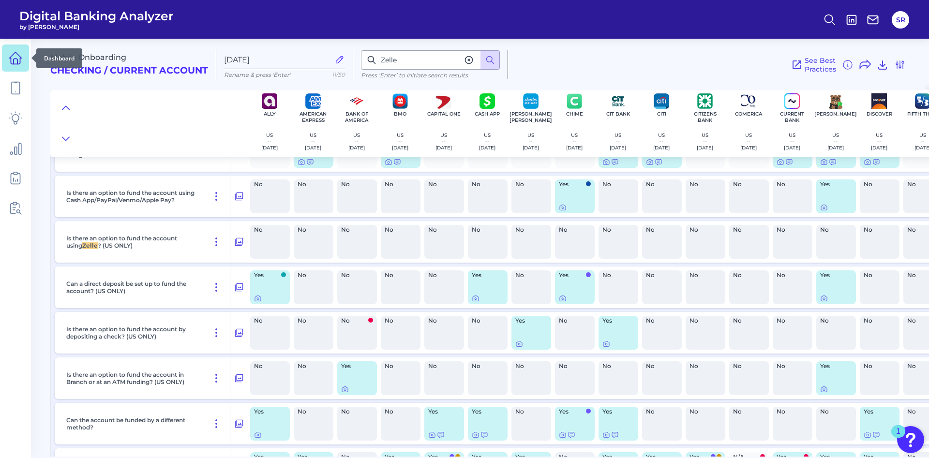
click at [14, 65] on link at bounding box center [15, 58] width 27 height 27
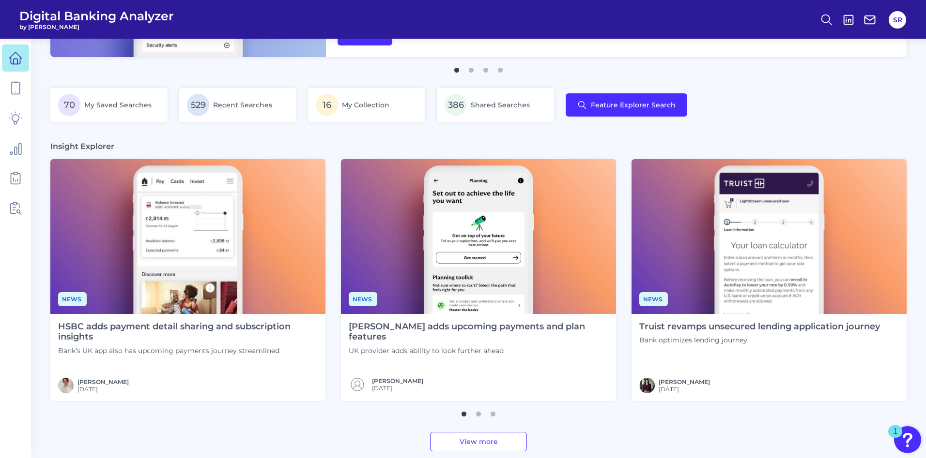
scroll to position [218, 0]
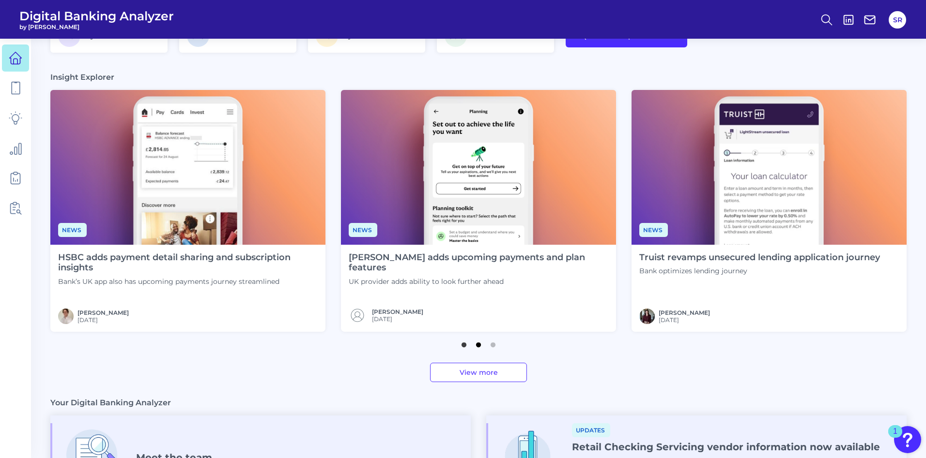
click at [481, 346] on button "2" at bounding box center [478, 343] width 10 height 10
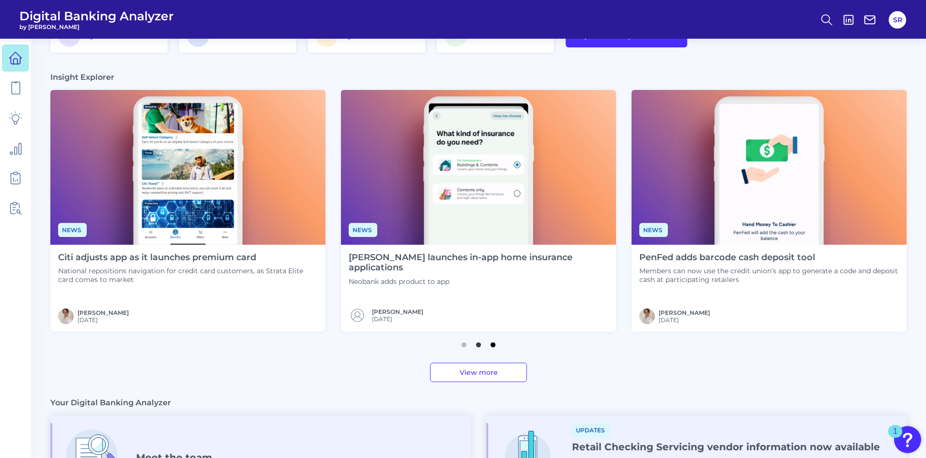
click at [496, 347] on button "3" at bounding box center [493, 343] width 10 height 10
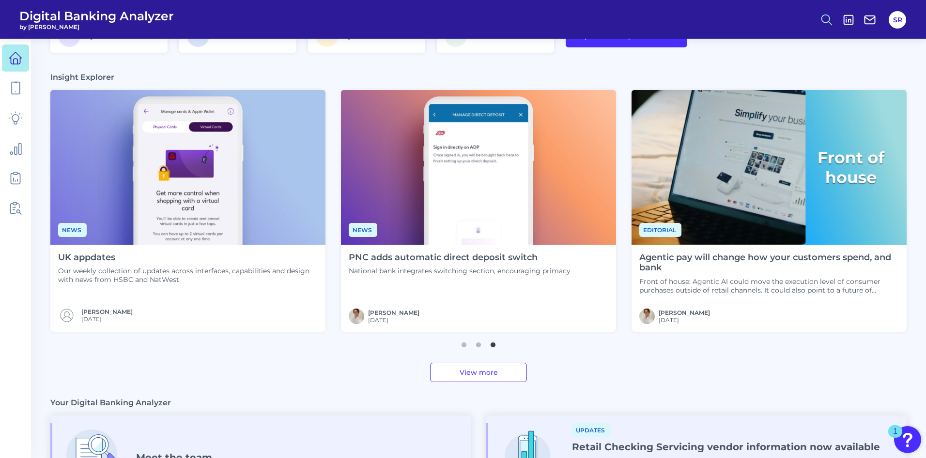
click at [829, 23] on icon at bounding box center [827, 20] width 14 height 14
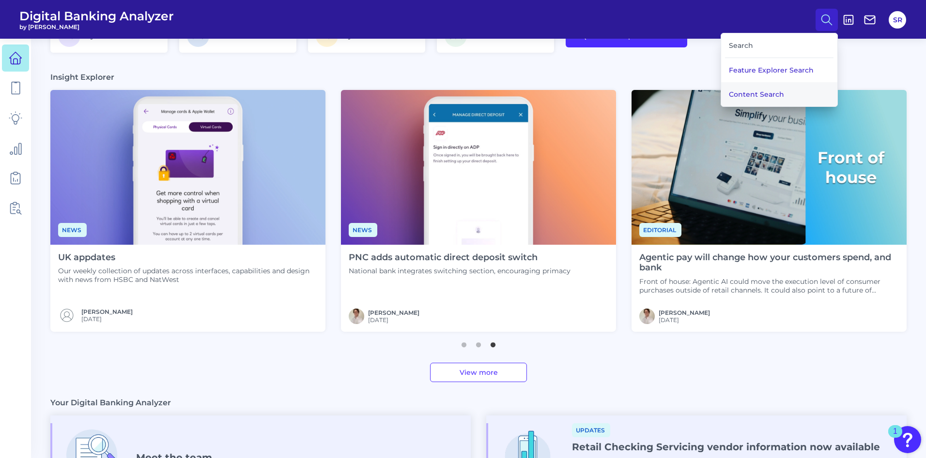
click at [774, 89] on button "Content Search" at bounding box center [779, 94] width 116 height 24
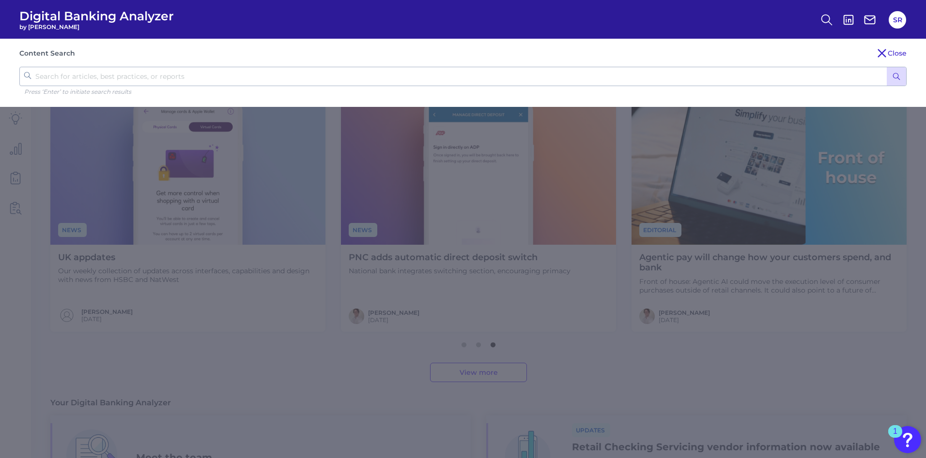
click at [193, 76] on input "text" at bounding box center [462, 76] width 887 height 19
type input "sapphire"
click button "submit" at bounding box center [895, 76] width 19 height 18
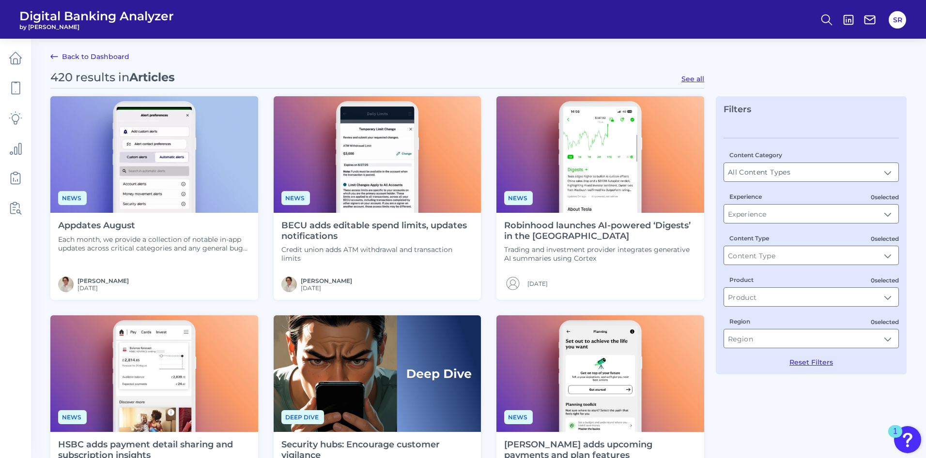
click at [693, 82] on button "See all" at bounding box center [692, 79] width 23 height 9
type input "Articles"
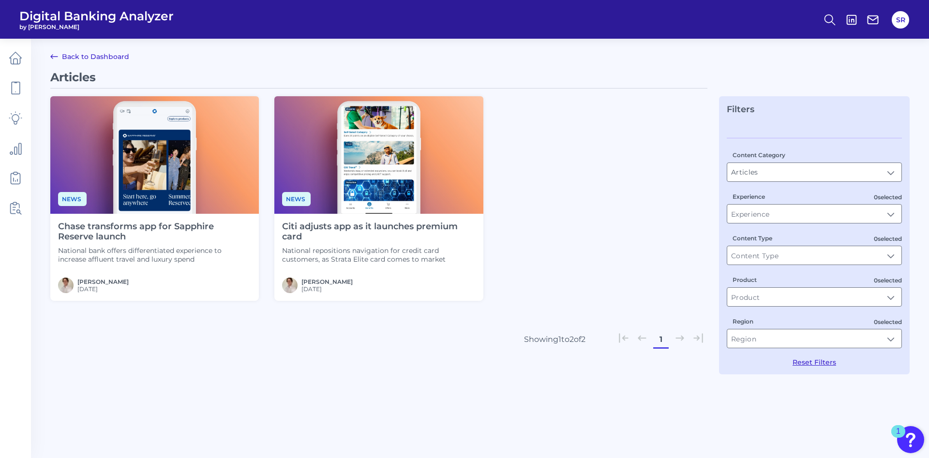
click at [152, 238] on h4 "Chase transforms app for Sapphire Reserve launch" at bounding box center [154, 232] width 193 height 21
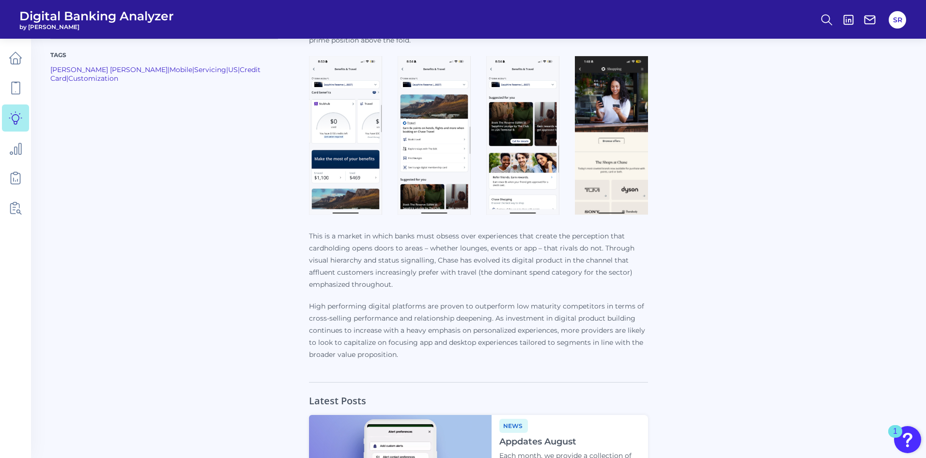
scroll to position [1116, 0]
